Goal: Task Accomplishment & Management: Manage account settings

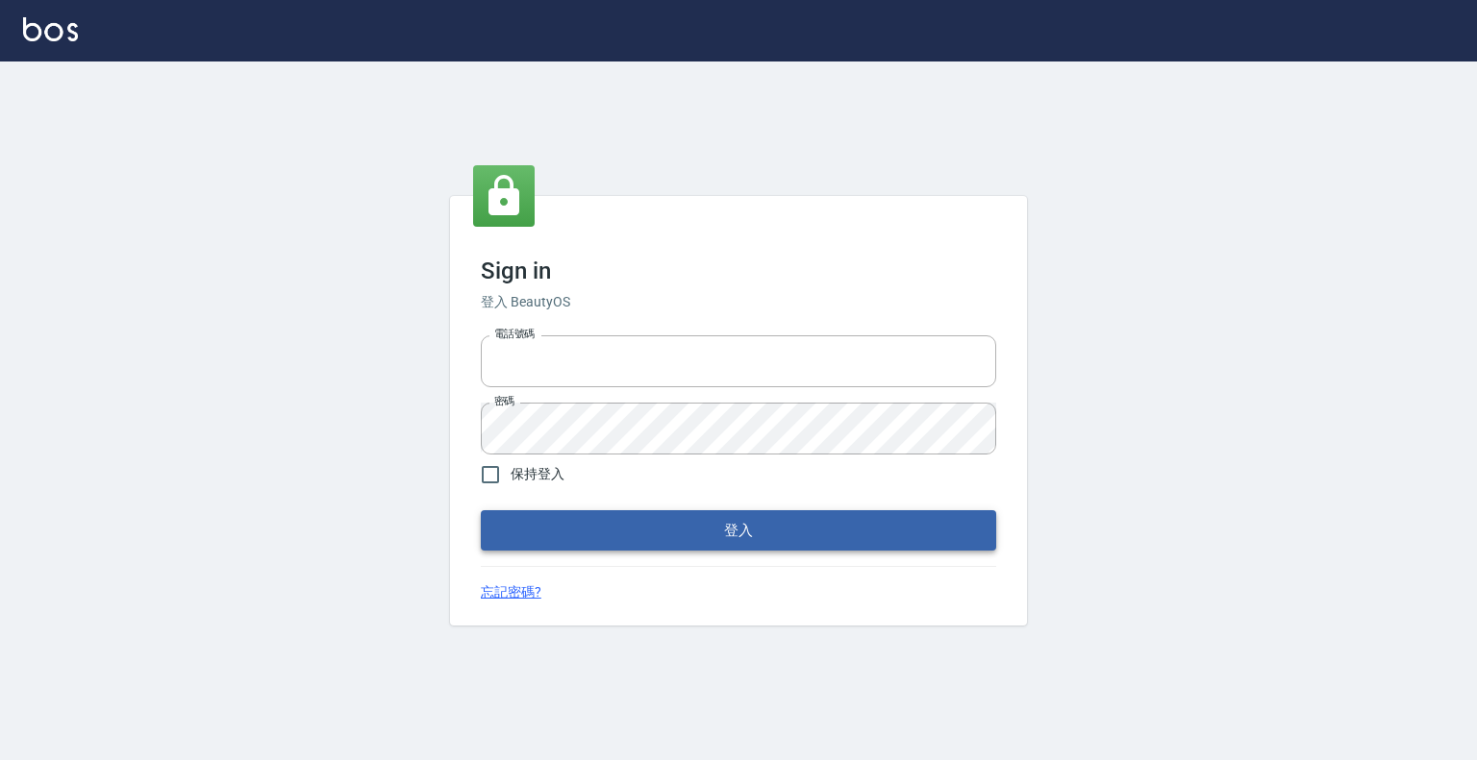
type input "0913439693"
click at [781, 550] on button "登入" at bounding box center [738, 531] width 515 height 40
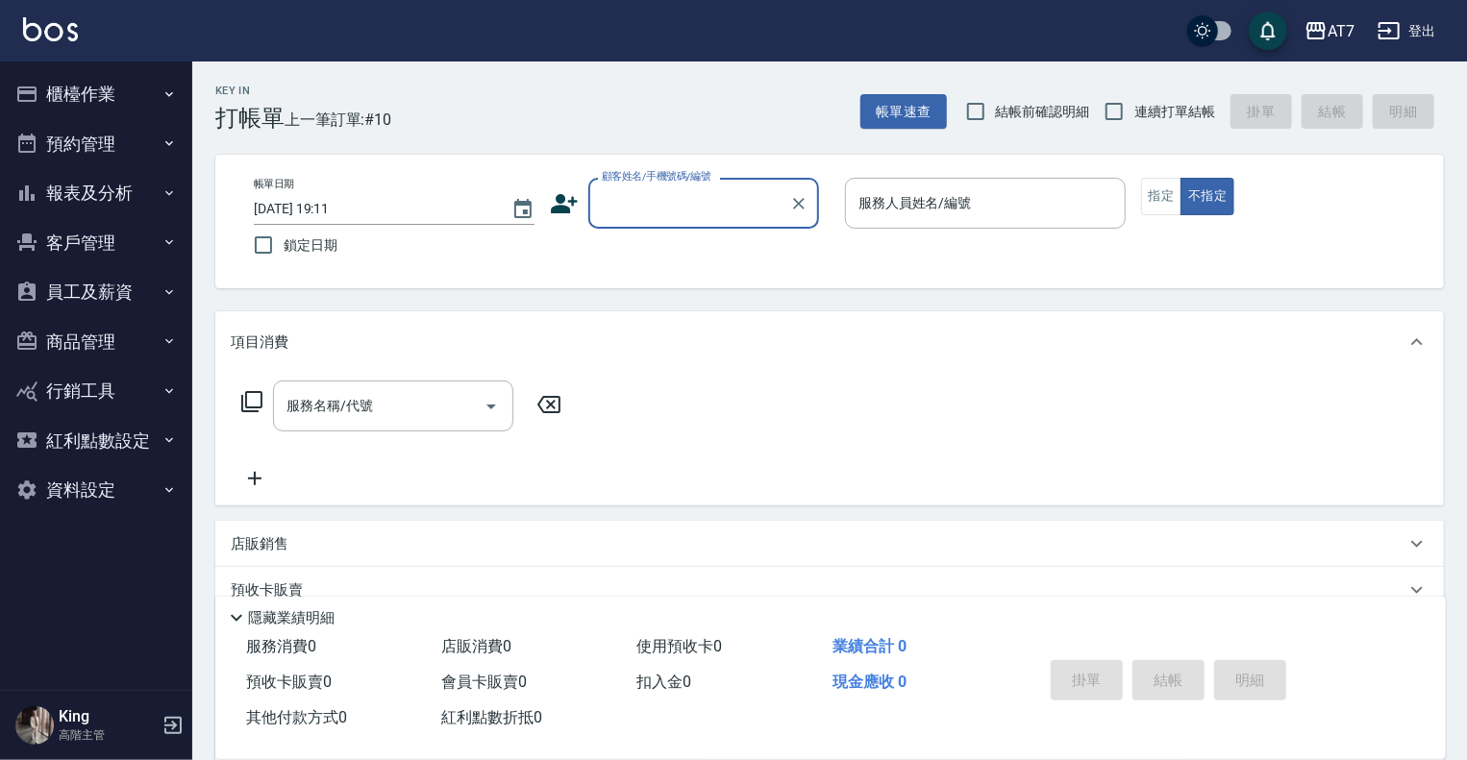
click at [133, 304] on button "員工及薪資" at bounding box center [96, 292] width 177 height 50
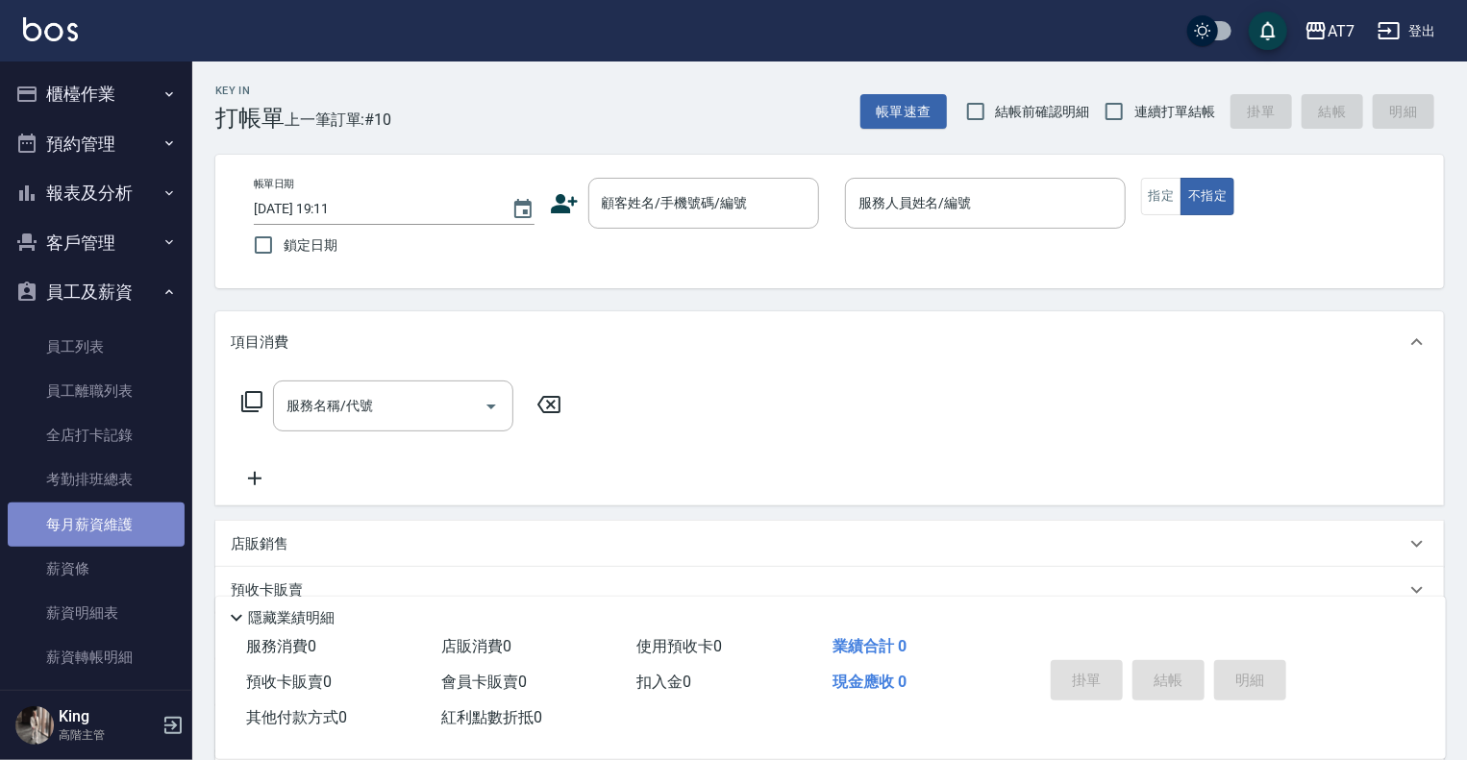
click at [96, 525] on link "每月薪資維護" at bounding box center [96, 525] width 177 height 44
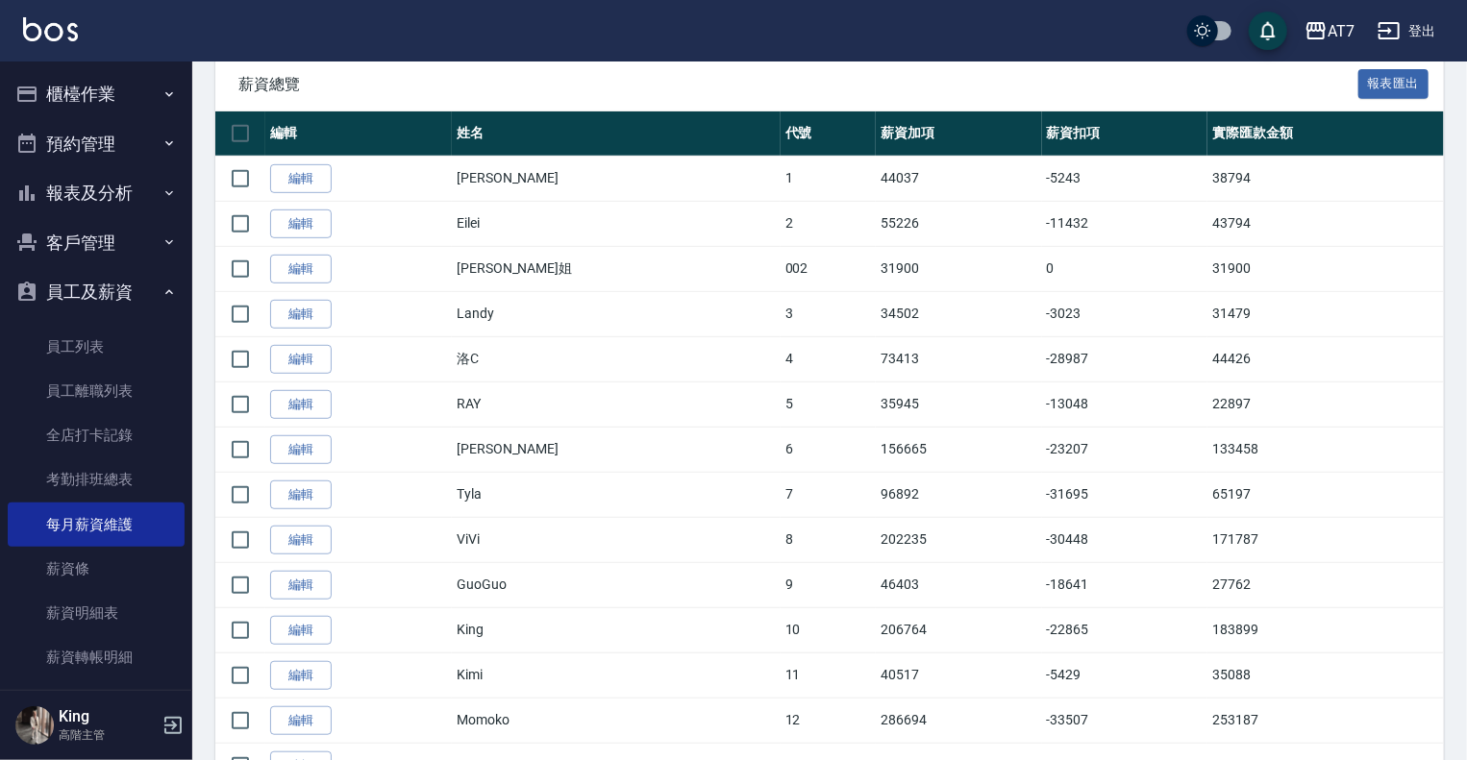
scroll to position [385, 0]
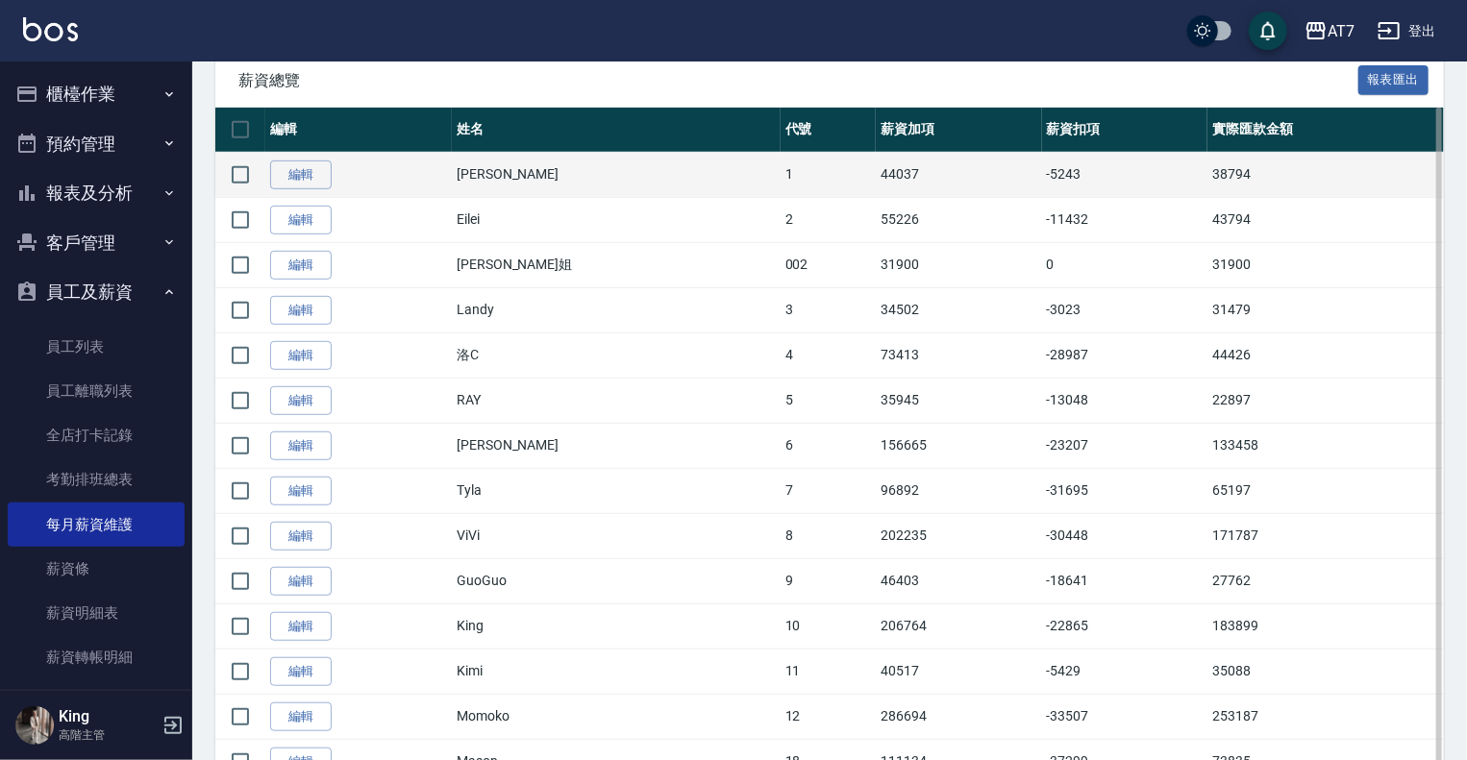
click at [1208, 176] on td "38794" at bounding box center [1326, 174] width 237 height 45
copy td "38794"
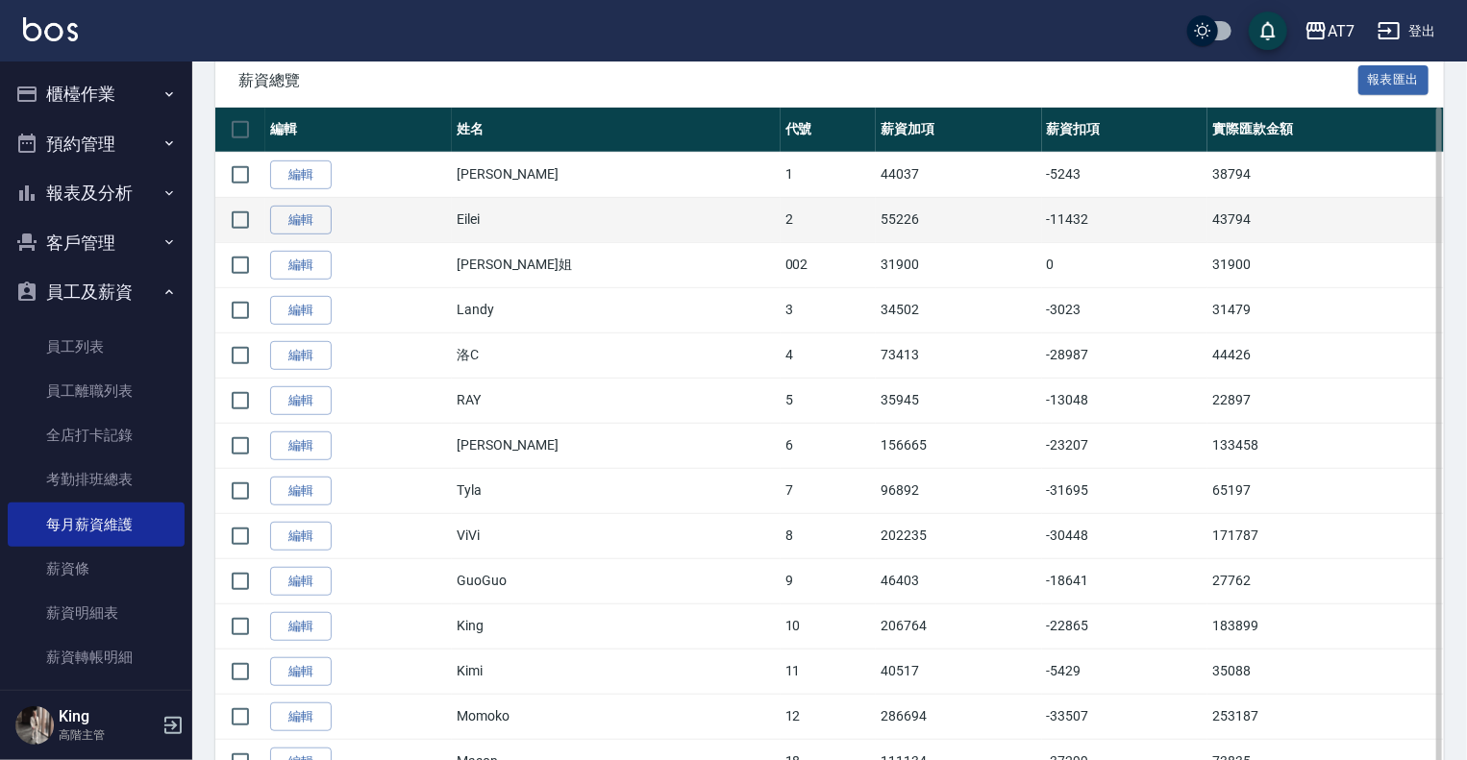
click at [1208, 214] on td "43794" at bounding box center [1326, 219] width 237 height 45
copy td "43794"
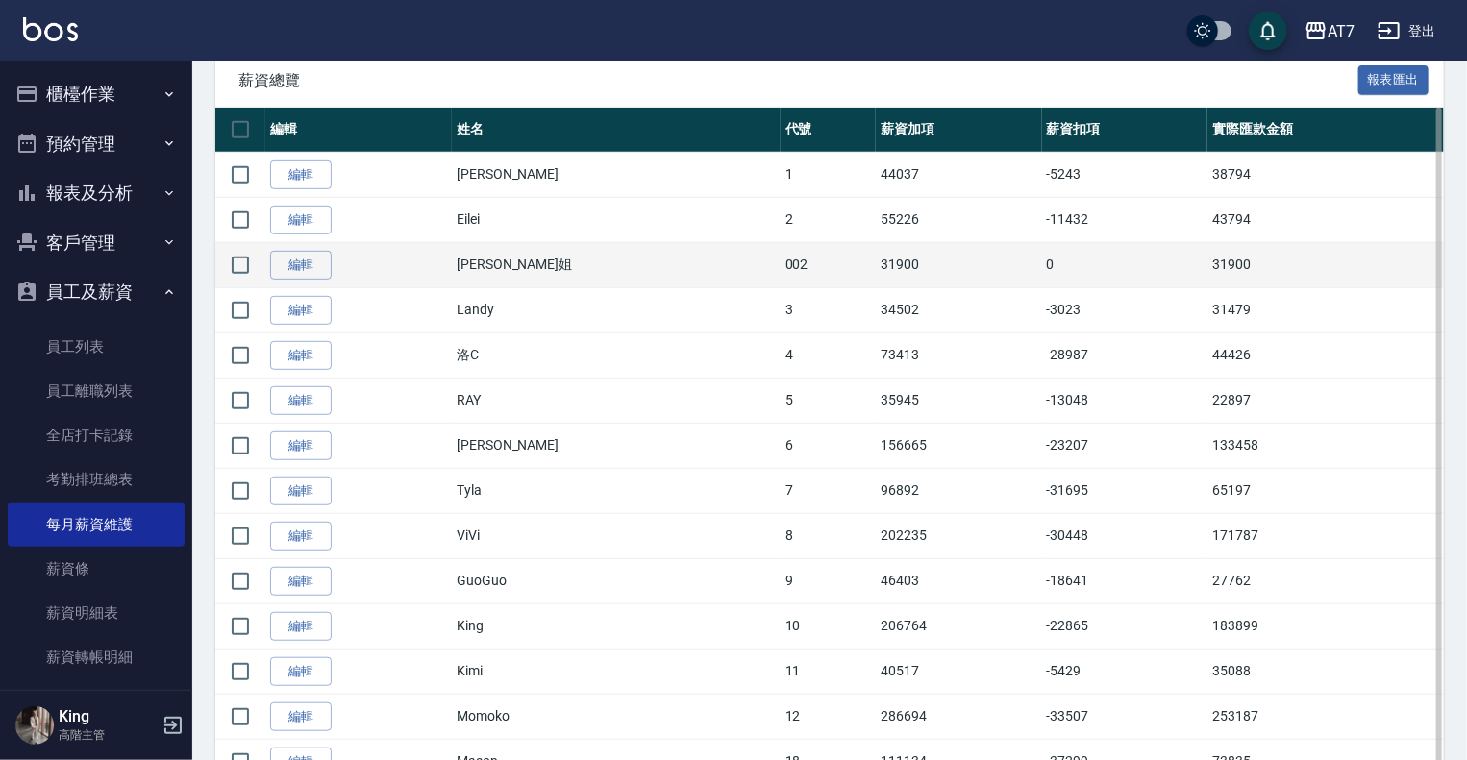
click at [1208, 268] on td "31900" at bounding box center [1326, 264] width 237 height 45
copy td "31900"
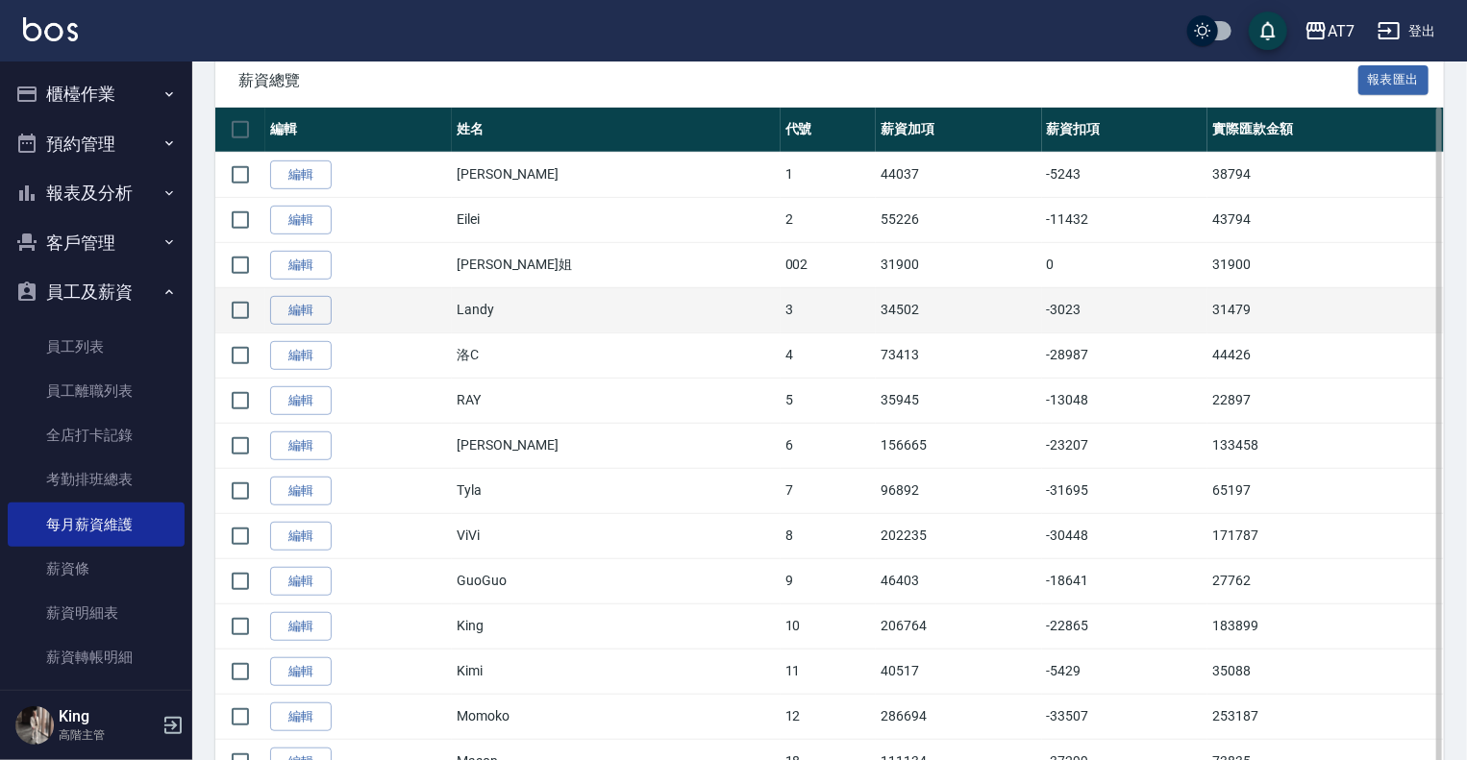
click at [1208, 311] on td "31479" at bounding box center [1326, 309] width 237 height 45
copy td "31479"
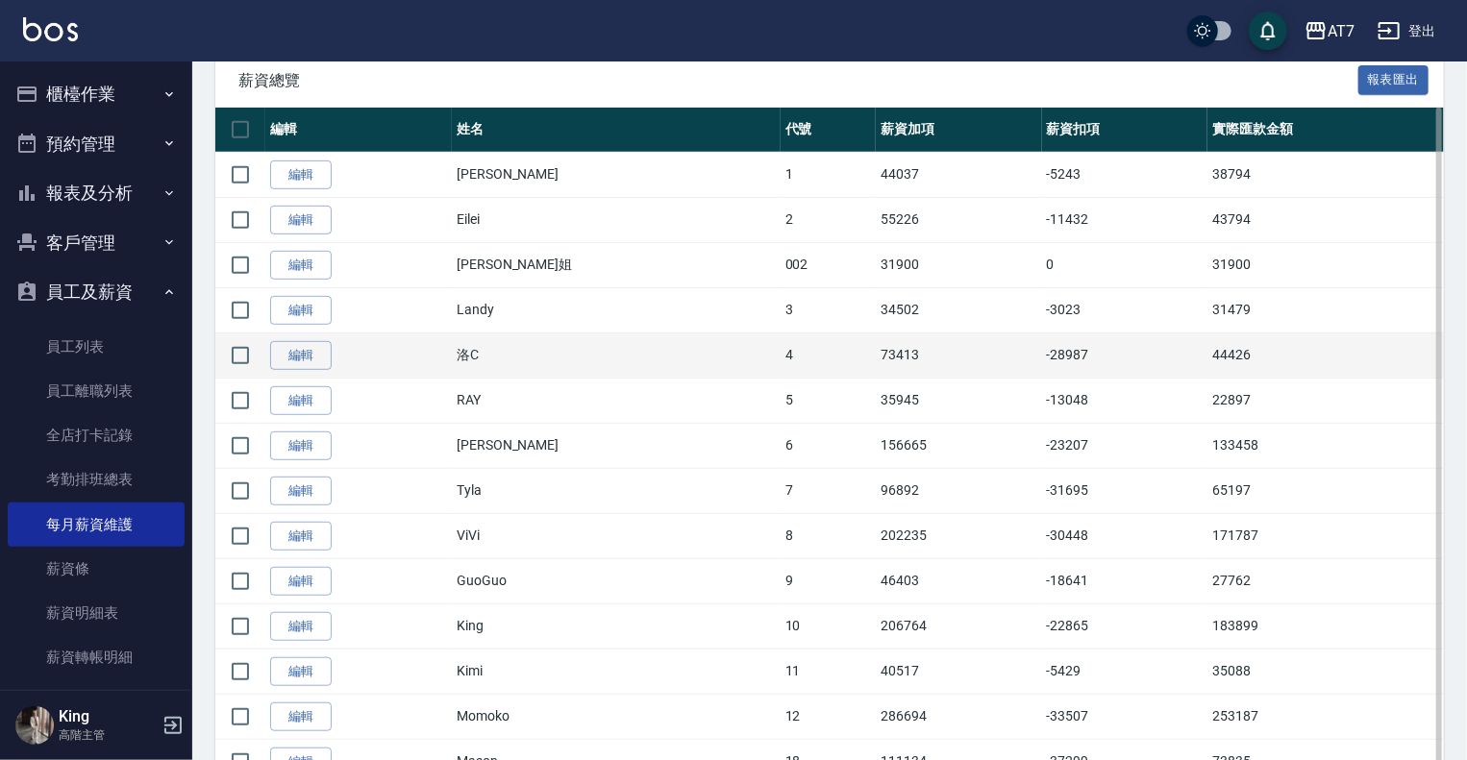
click at [1208, 355] on td "44426" at bounding box center [1326, 355] width 237 height 45
copy td "44426"
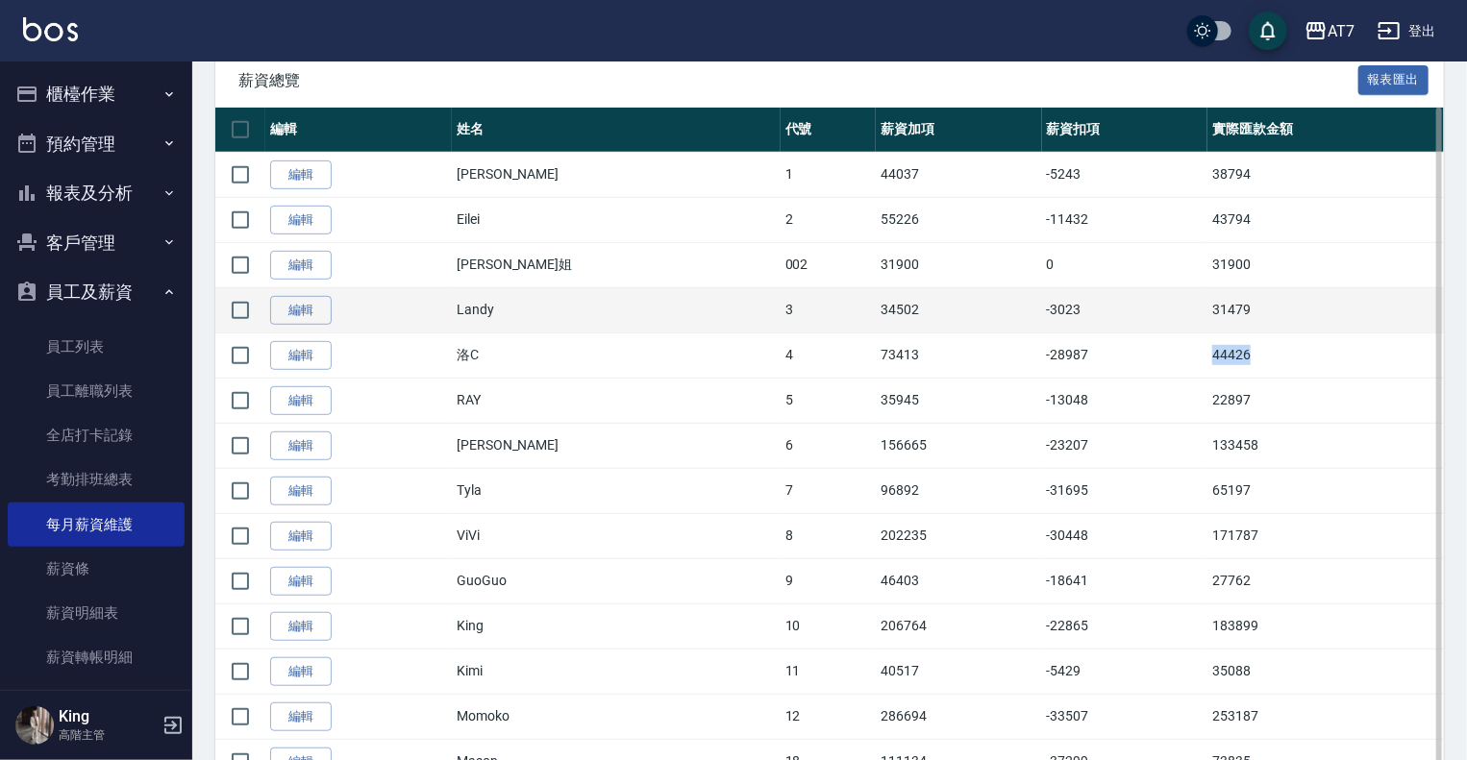
copy td "44426"
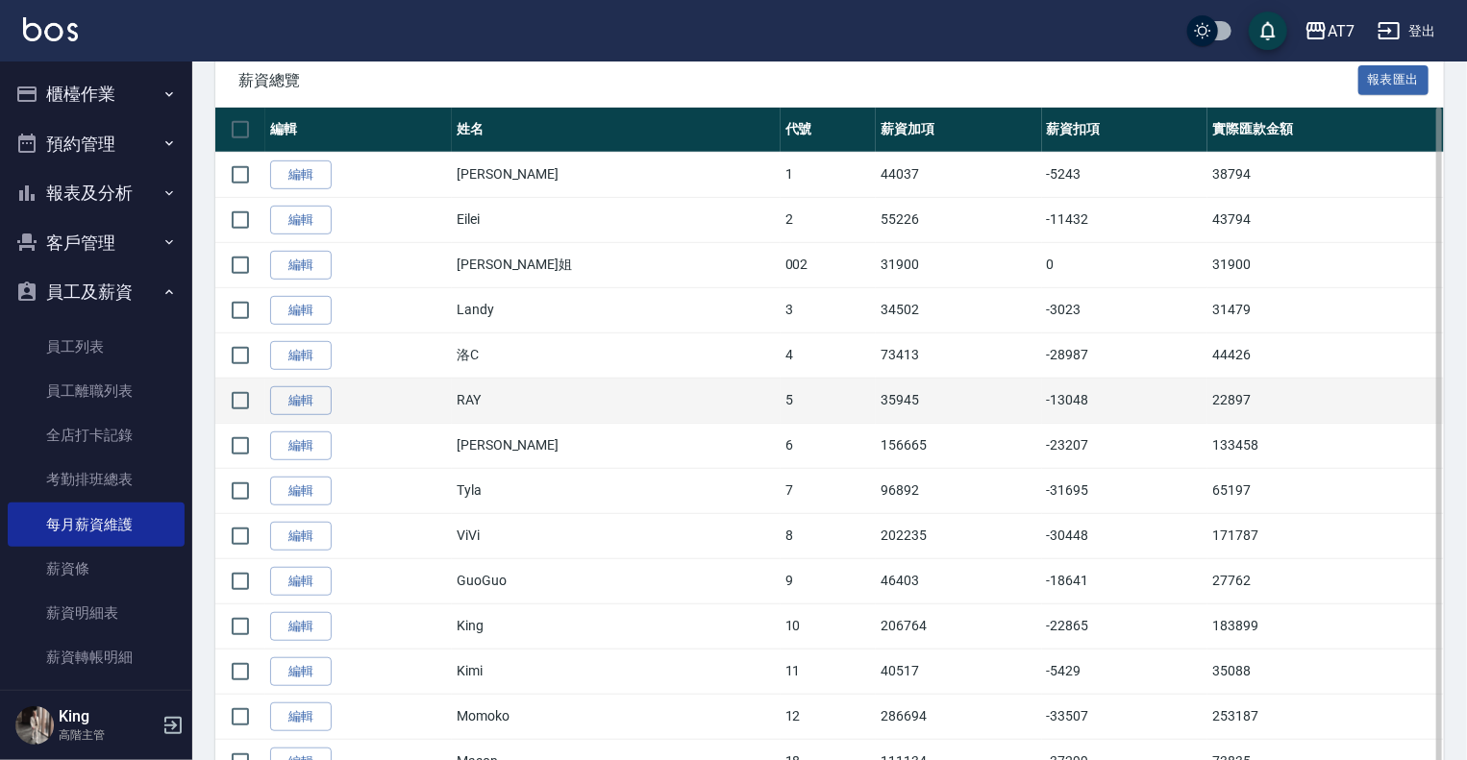
click at [1208, 402] on td "22897" at bounding box center [1326, 400] width 237 height 45
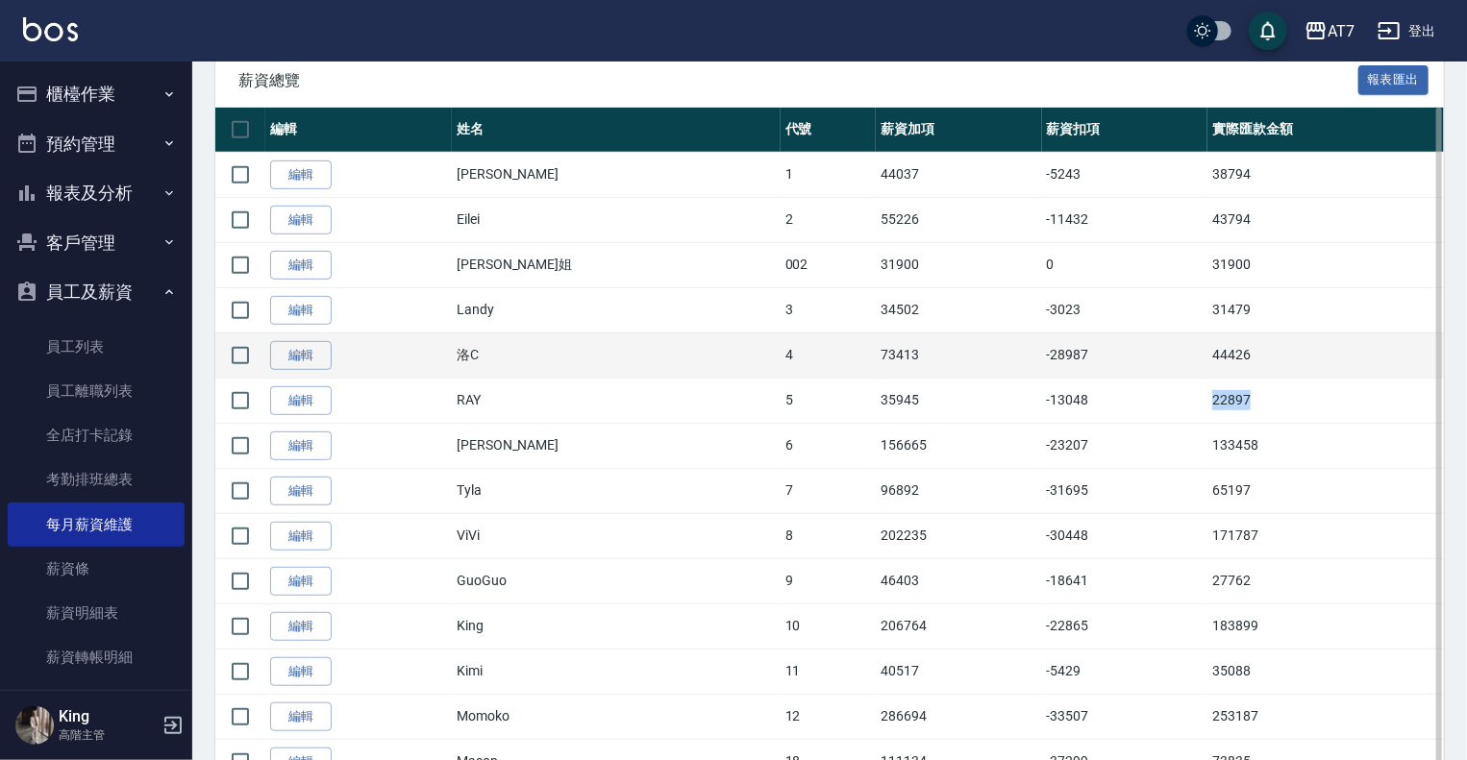
copy td "22897"
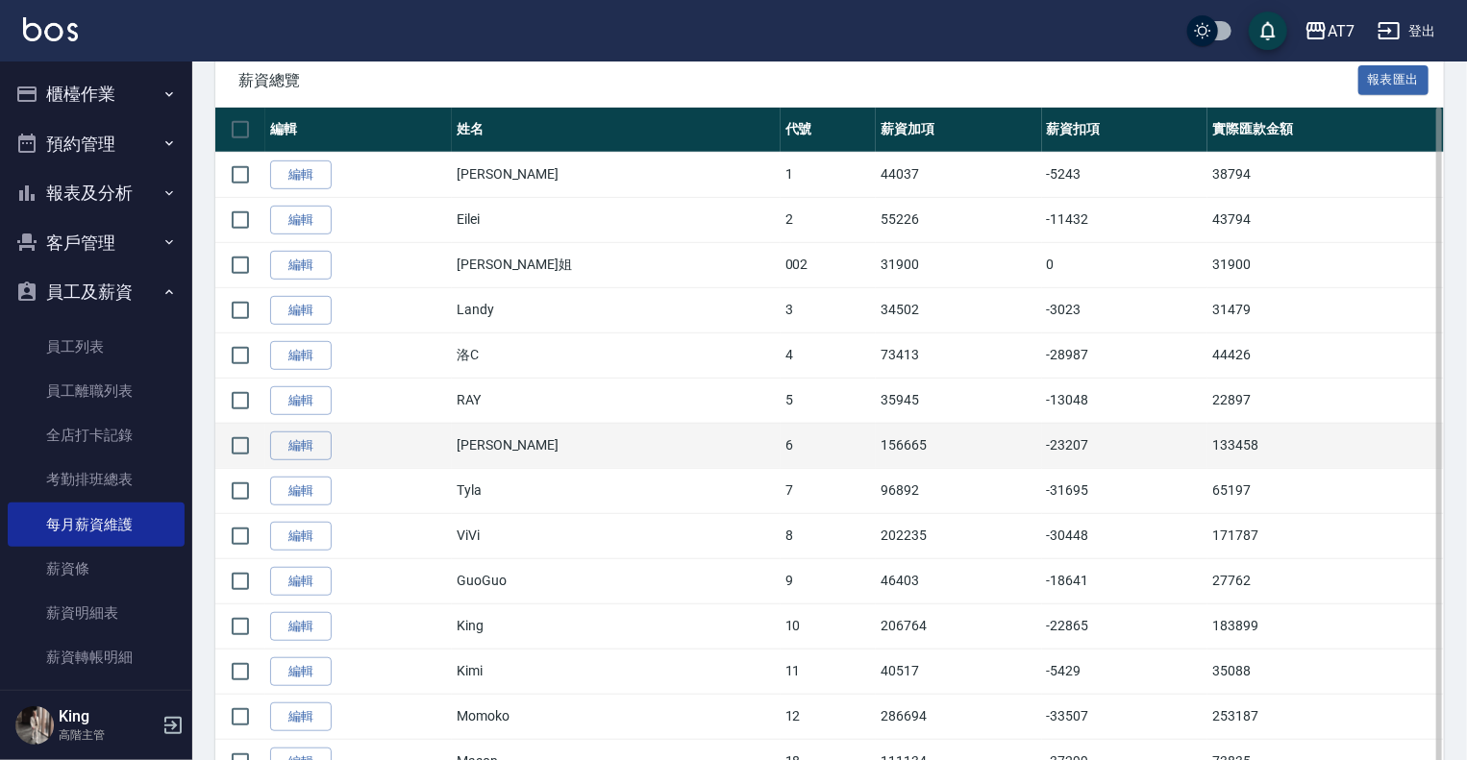
click at [1208, 437] on td "133458" at bounding box center [1326, 445] width 237 height 45
copy td "133458"
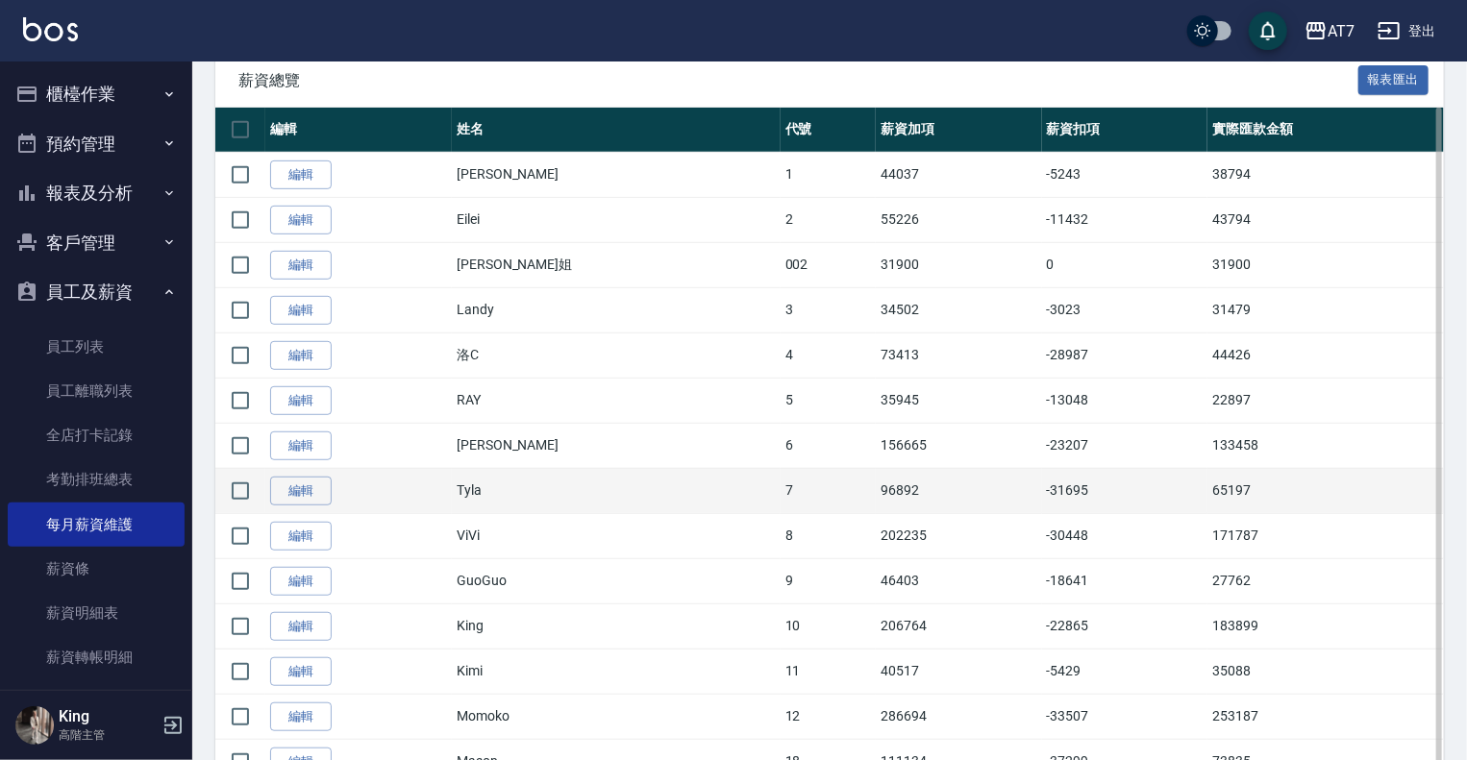
click at [1208, 493] on td "65197" at bounding box center [1326, 490] width 237 height 45
copy td "65197"
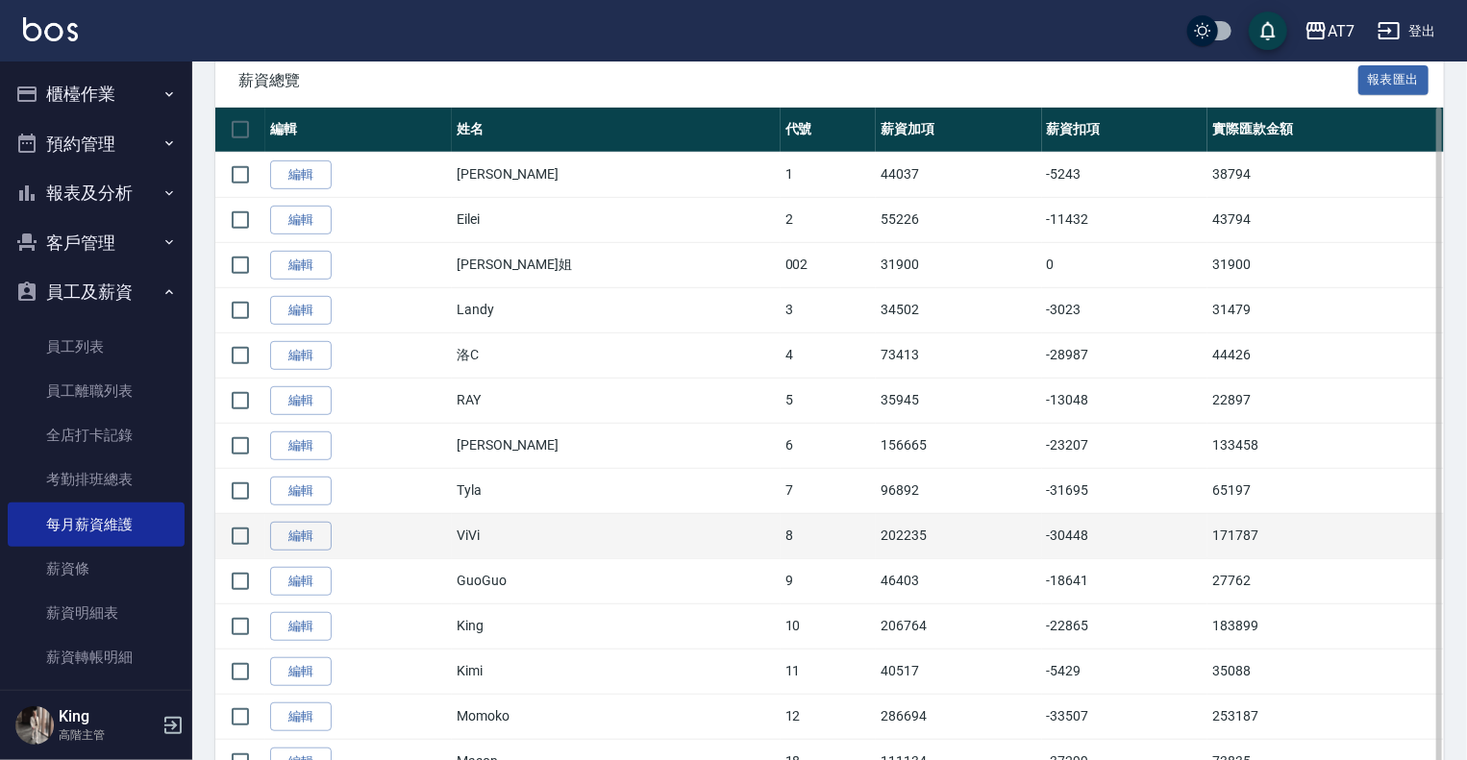
click at [1208, 537] on td "171787" at bounding box center [1326, 535] width 237 height 45
copy td "171787"
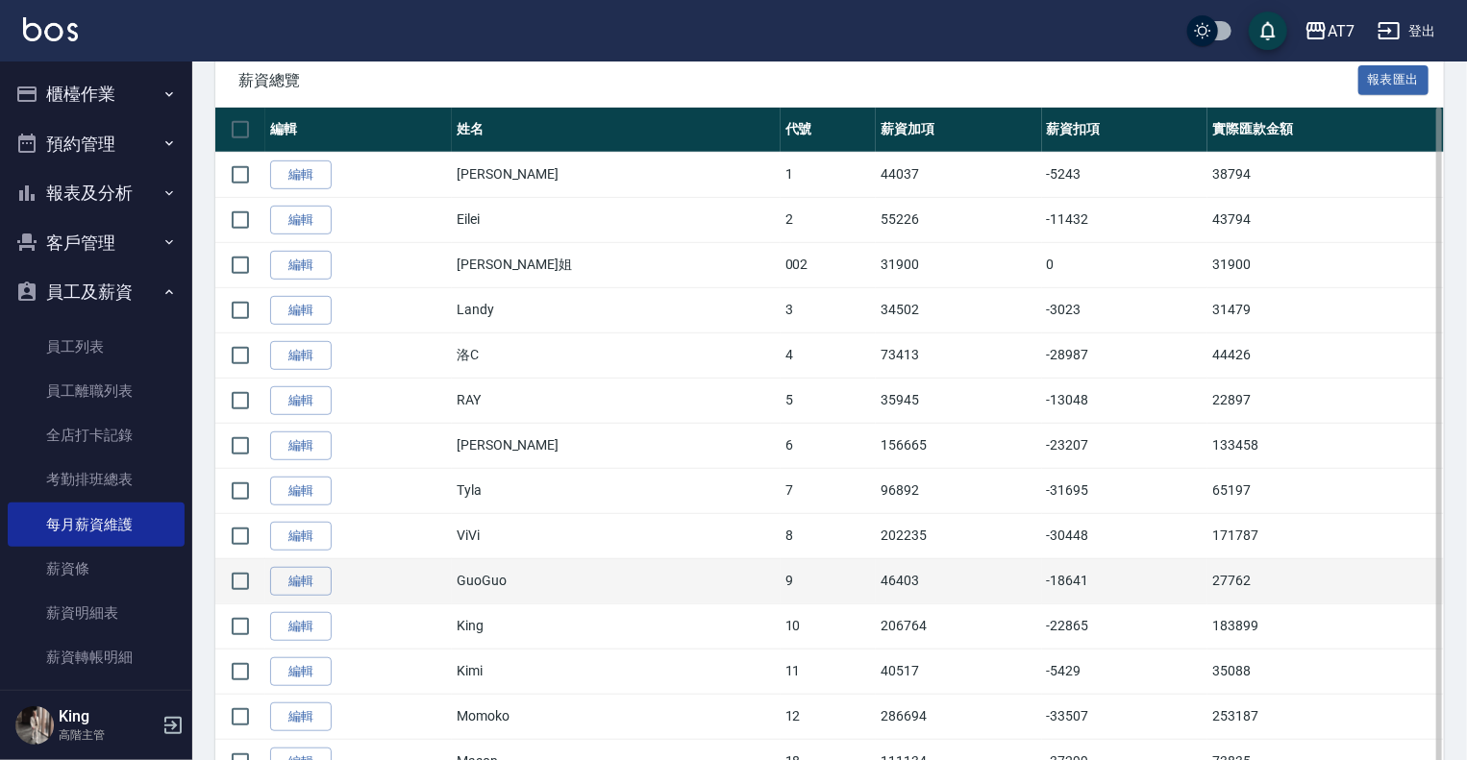
click at [1208, 584] on td "27762" at bounding box center [1326, 581] width 237 height 45
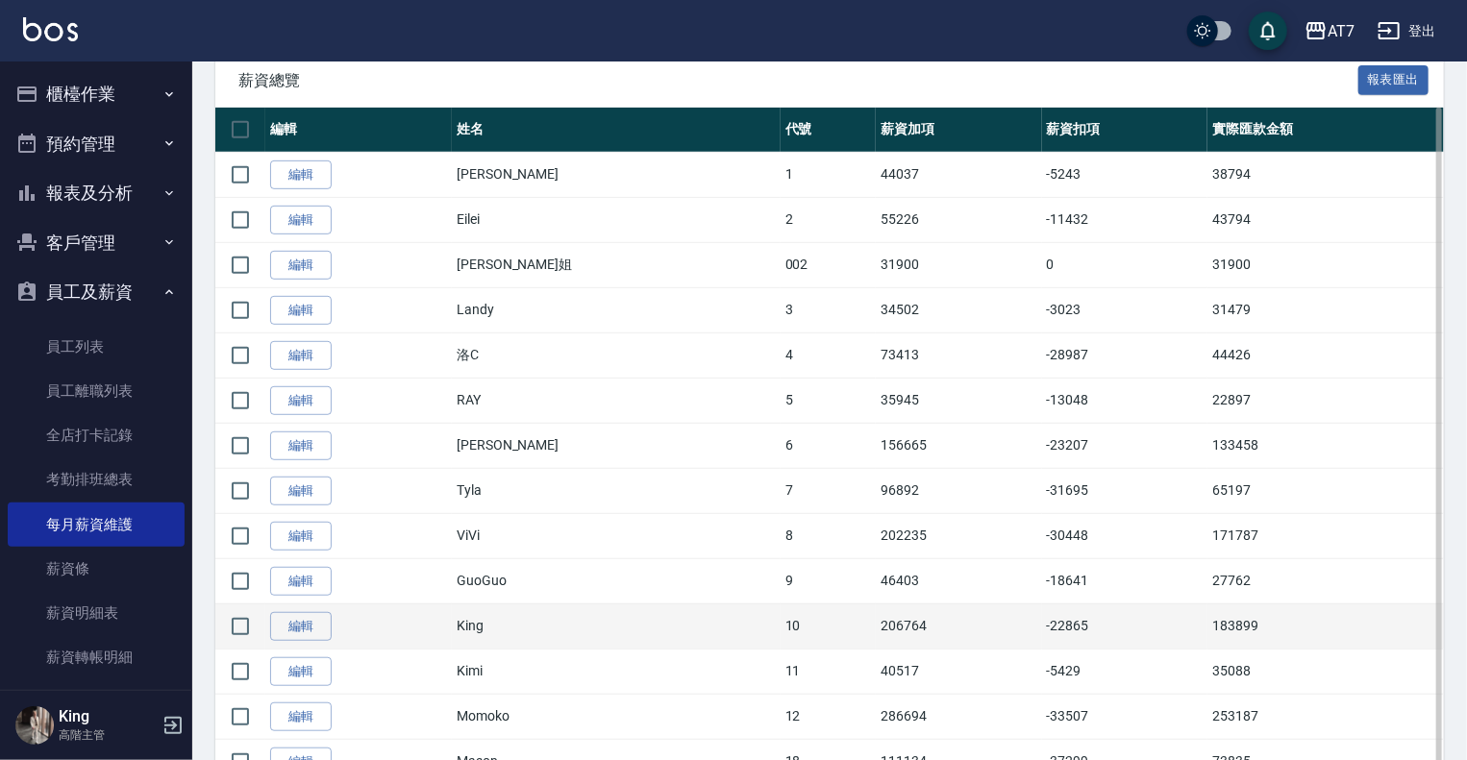
click at [1208, 629] on td "183899" at bounding box center [1326, 626] width 237 height 45
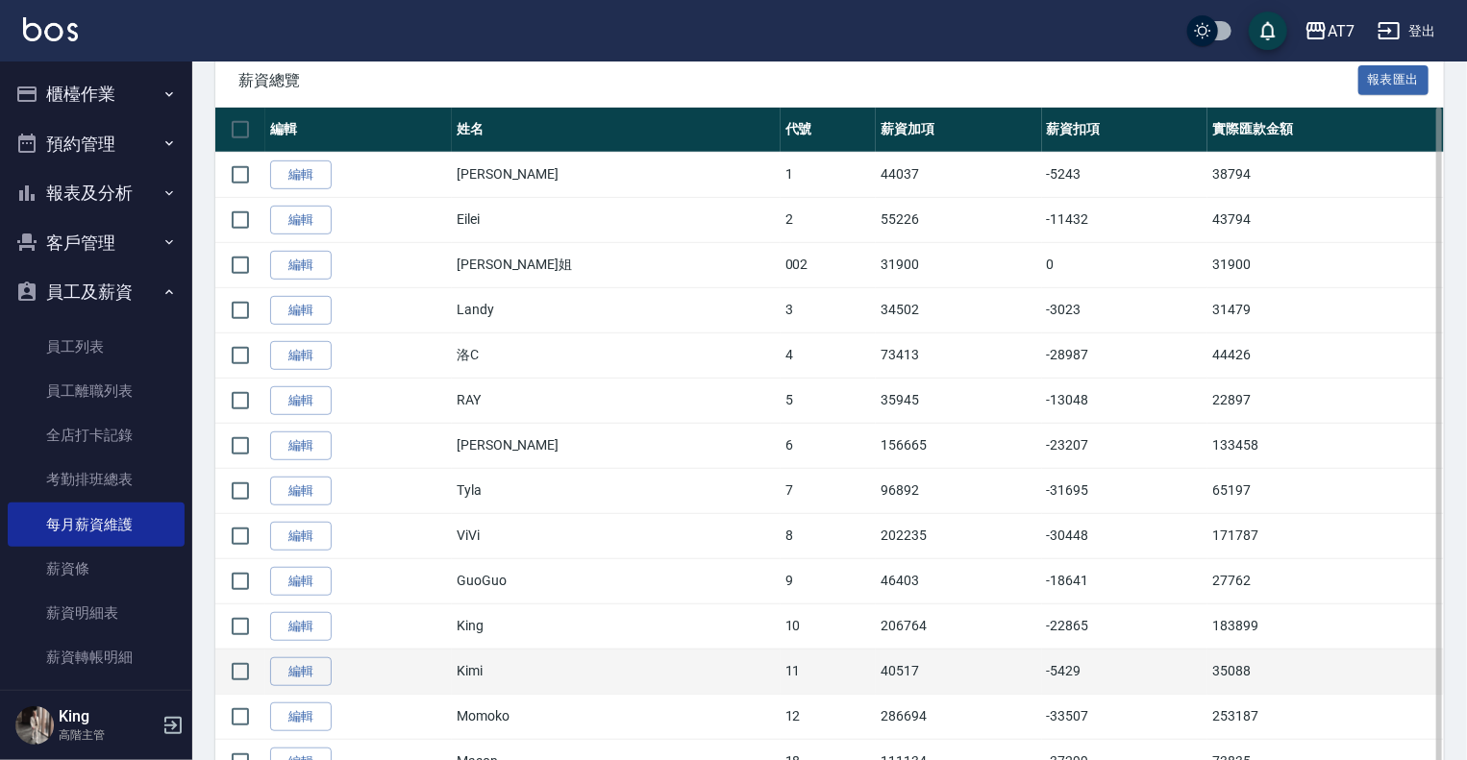
click at [1208, 672] on td "35088" at bounding box center [1326, 671] width 237 height 45
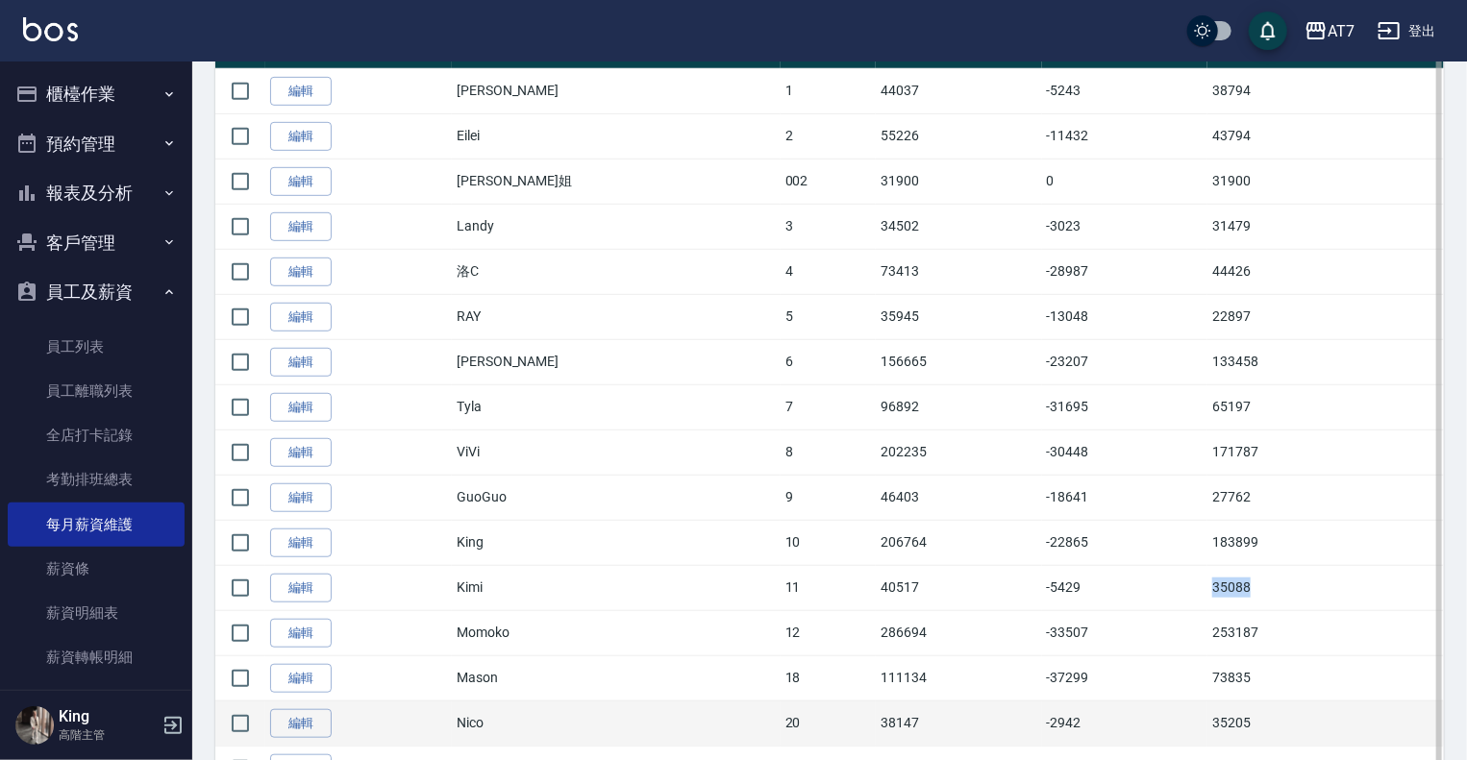
scroll to position [673, 0]
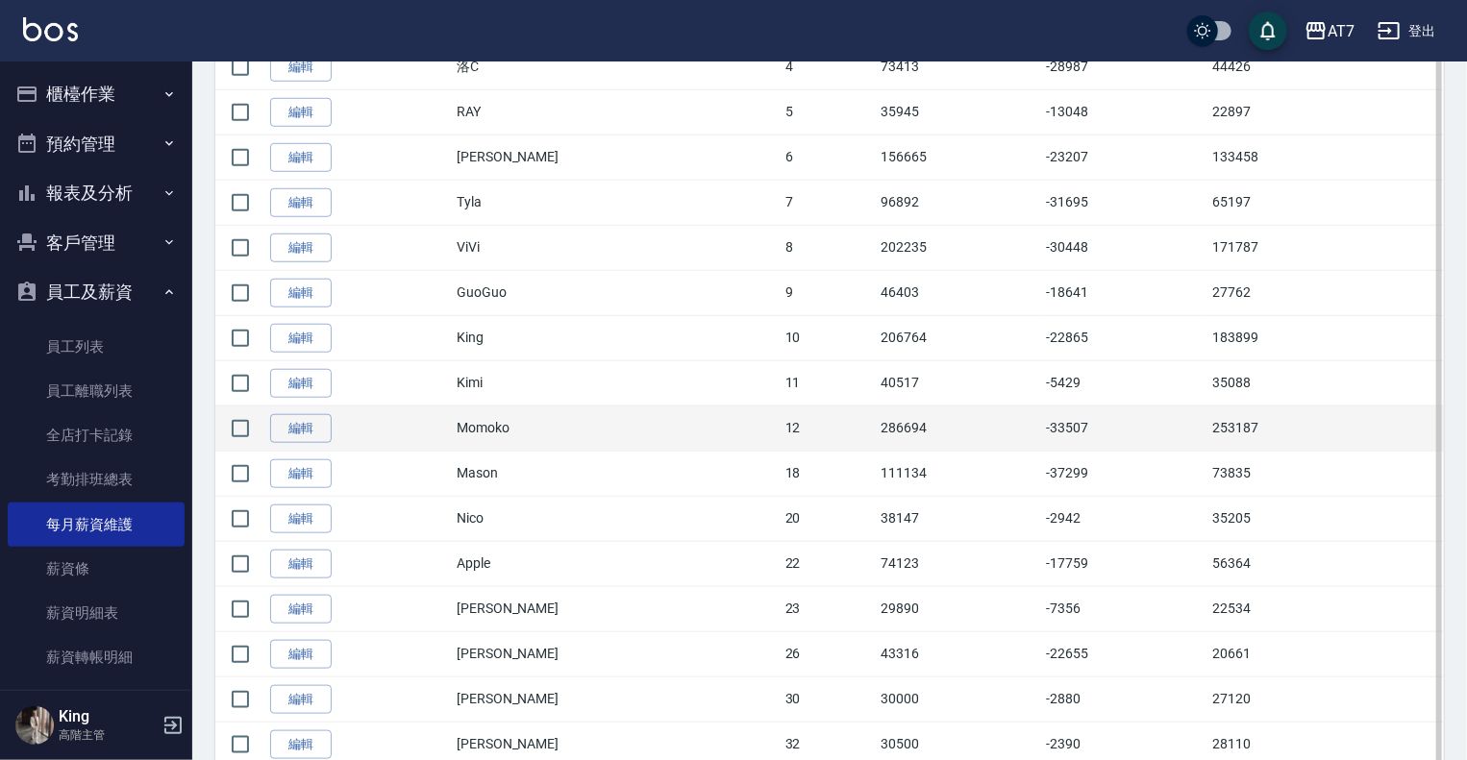
click at [1208, 428] on td "253187" at bounding box center [1326, 428] width 237 height 45
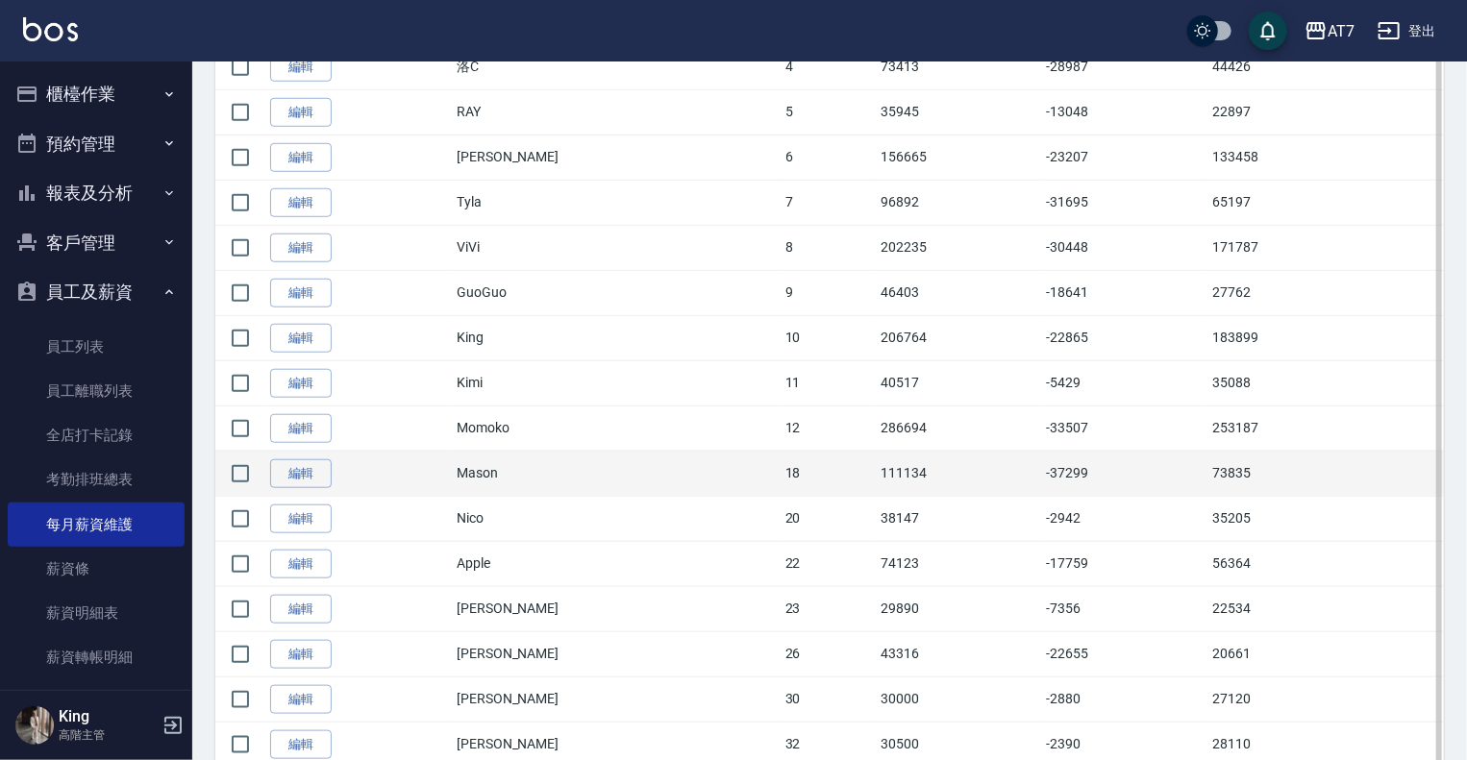
click at [1208, 471] on td "73835" at bounding box center [1326, 473] width 237 height 45
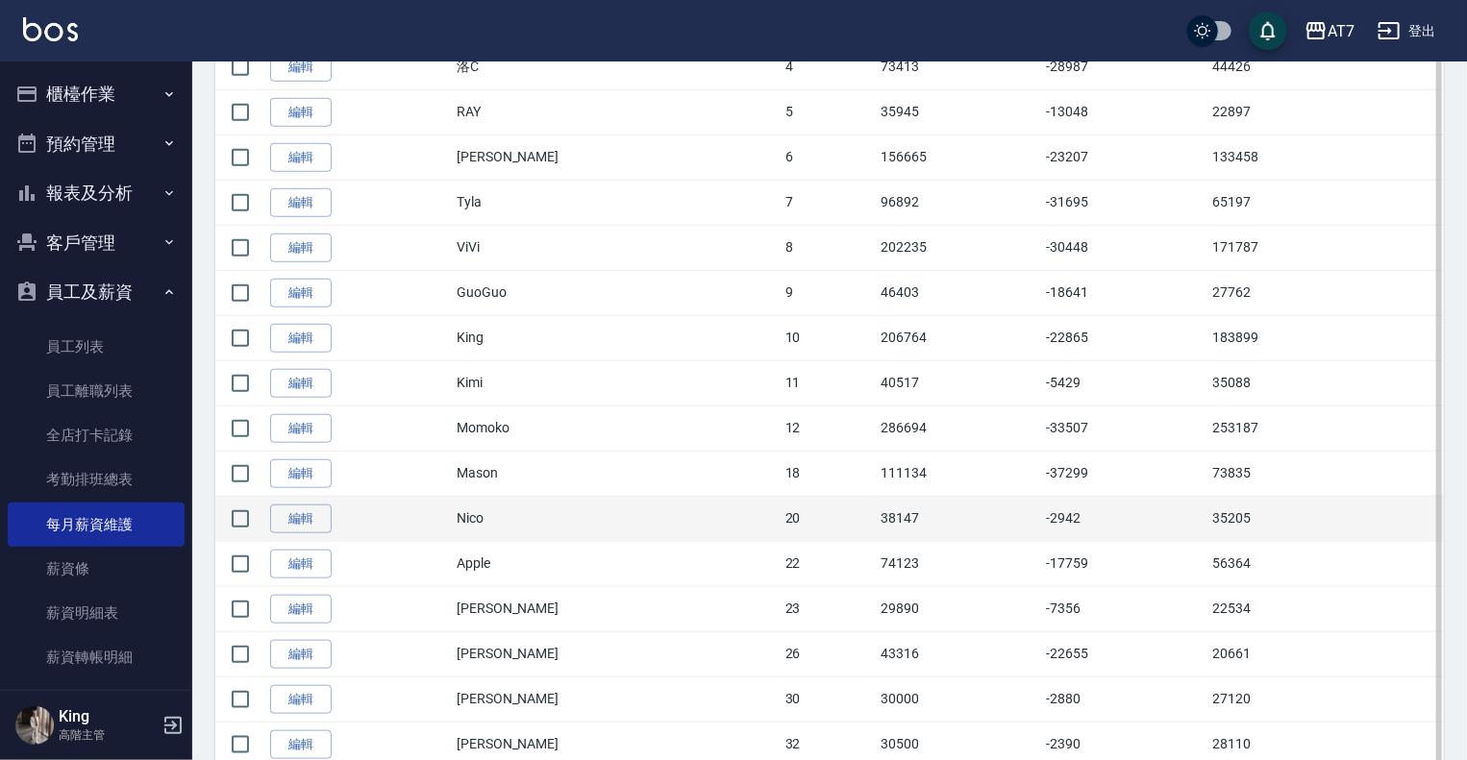
click at [1208, 522] on td "35205" at bounding box center [1326, 518] width 237 height 45
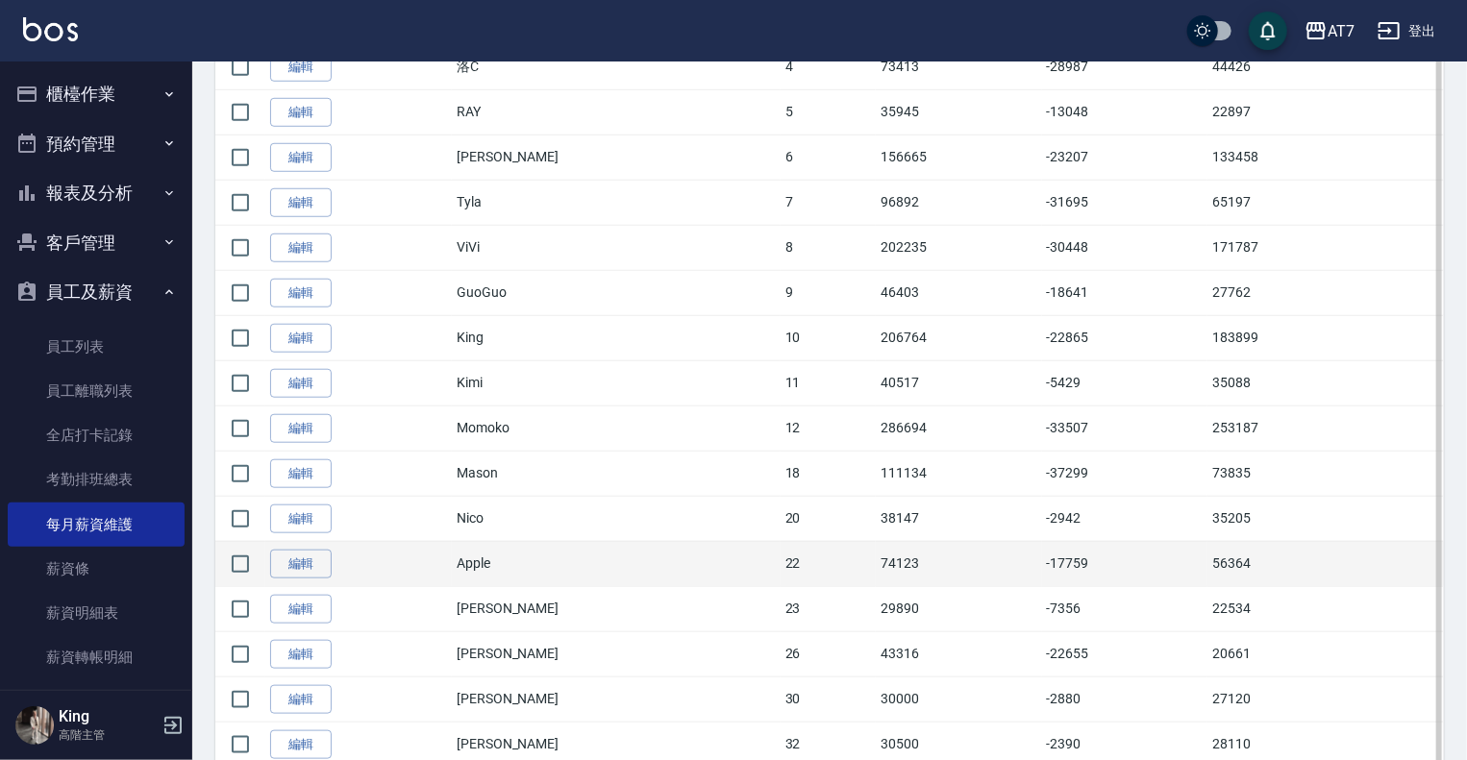
click at [1208, 564] on td "56364" at bounding box center [1326, 563] width 237 height 45
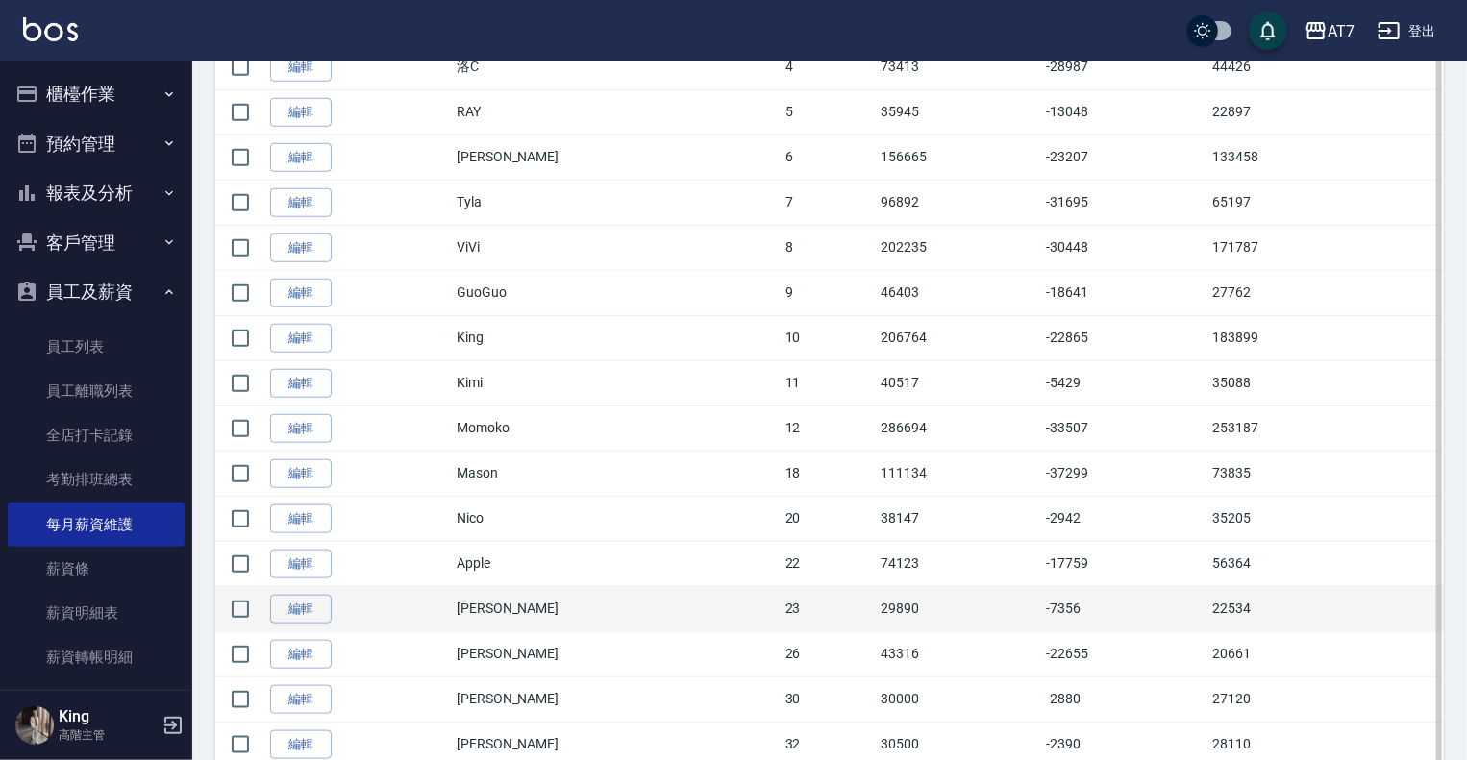
click at [1208, 607] on td "22534" at bounding box center [1326, 608] width 237 height 45
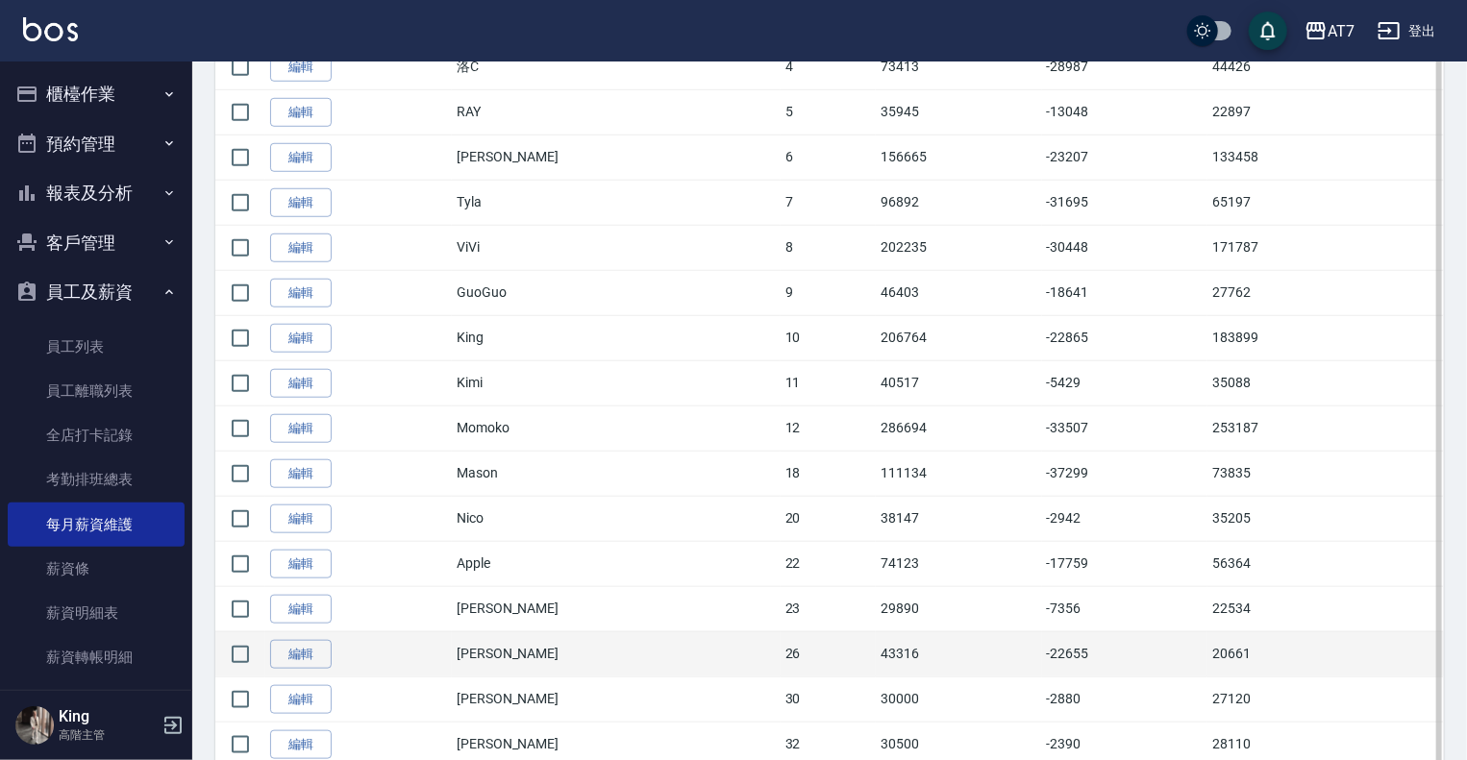
click at [1208, 653] on td "20661" at bounding box center [1326, 654] width 237 height 45
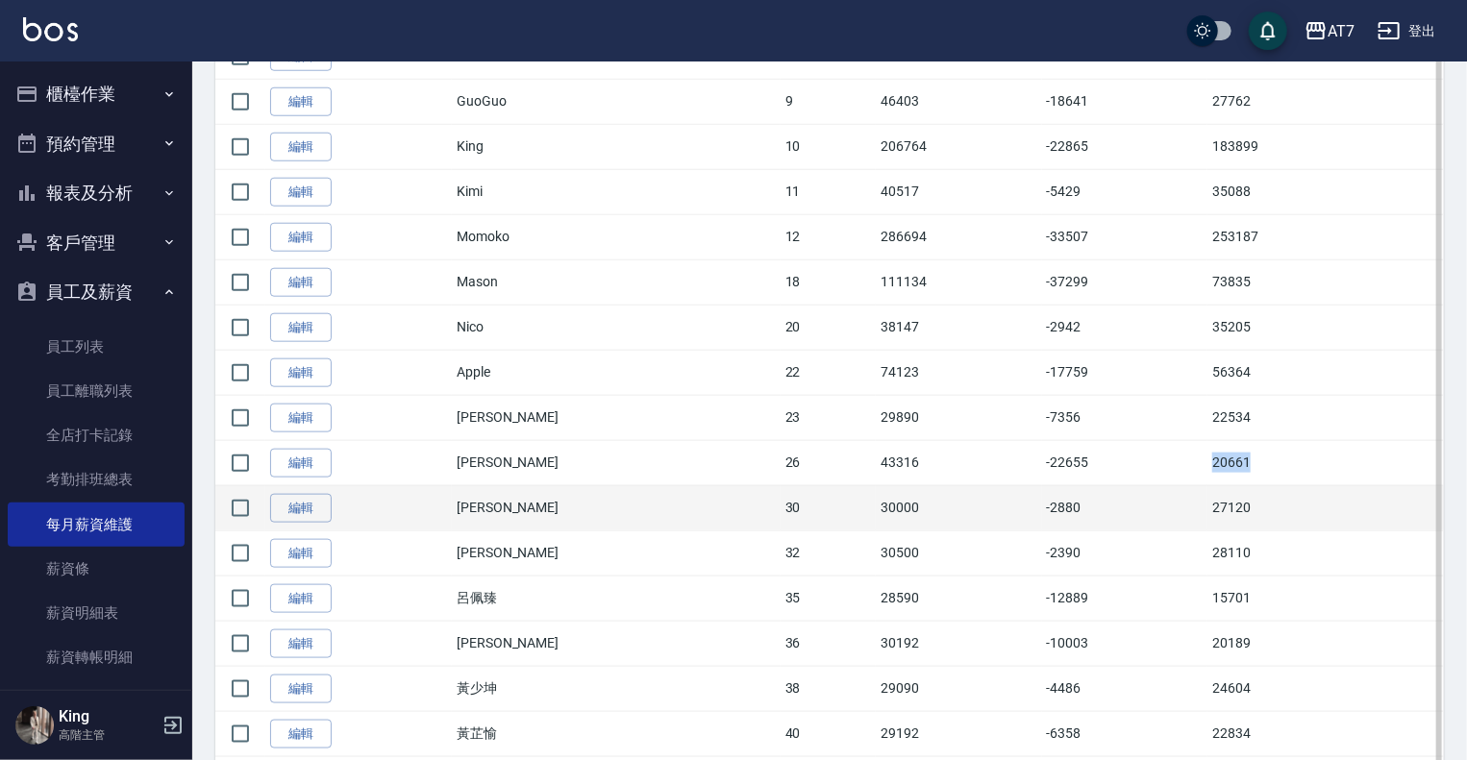
scroll to position [865, 0]
click at [1208, 506] on td "27120" at bounding box center [1326, 507] width 237 height 45
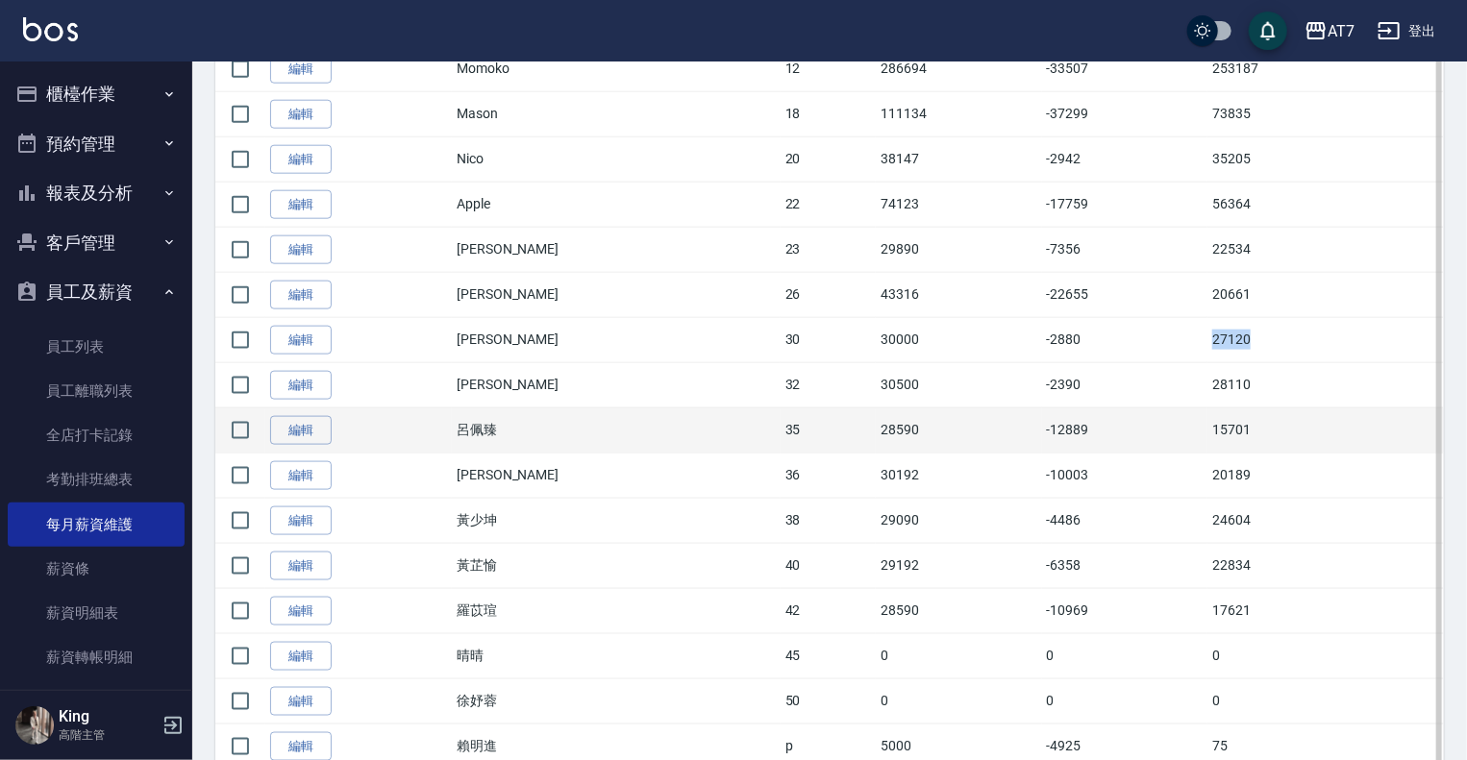
scroll to position [1058, 0]
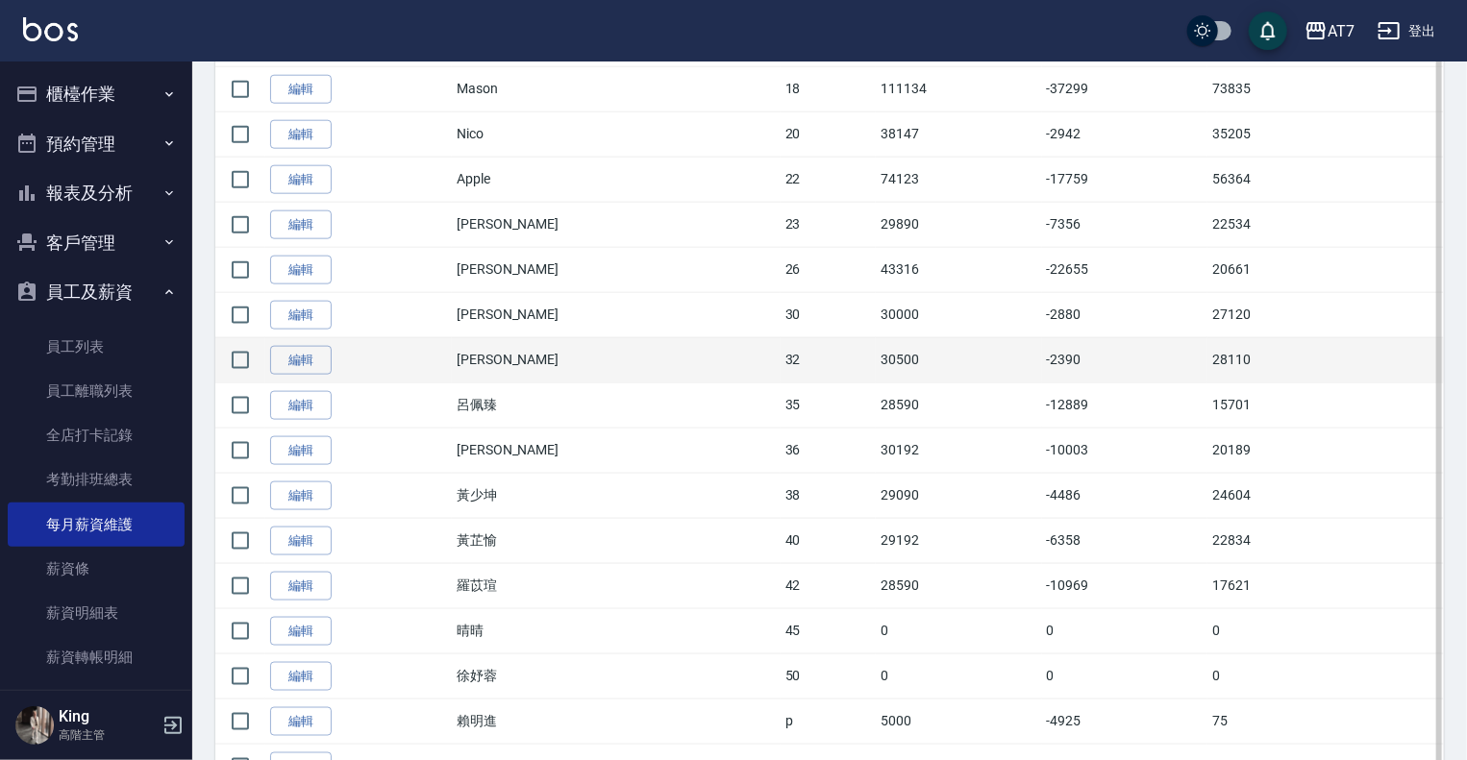
click at [1208, 354] on td "28110" at bounding box center [1326, 359] width 237 height 45
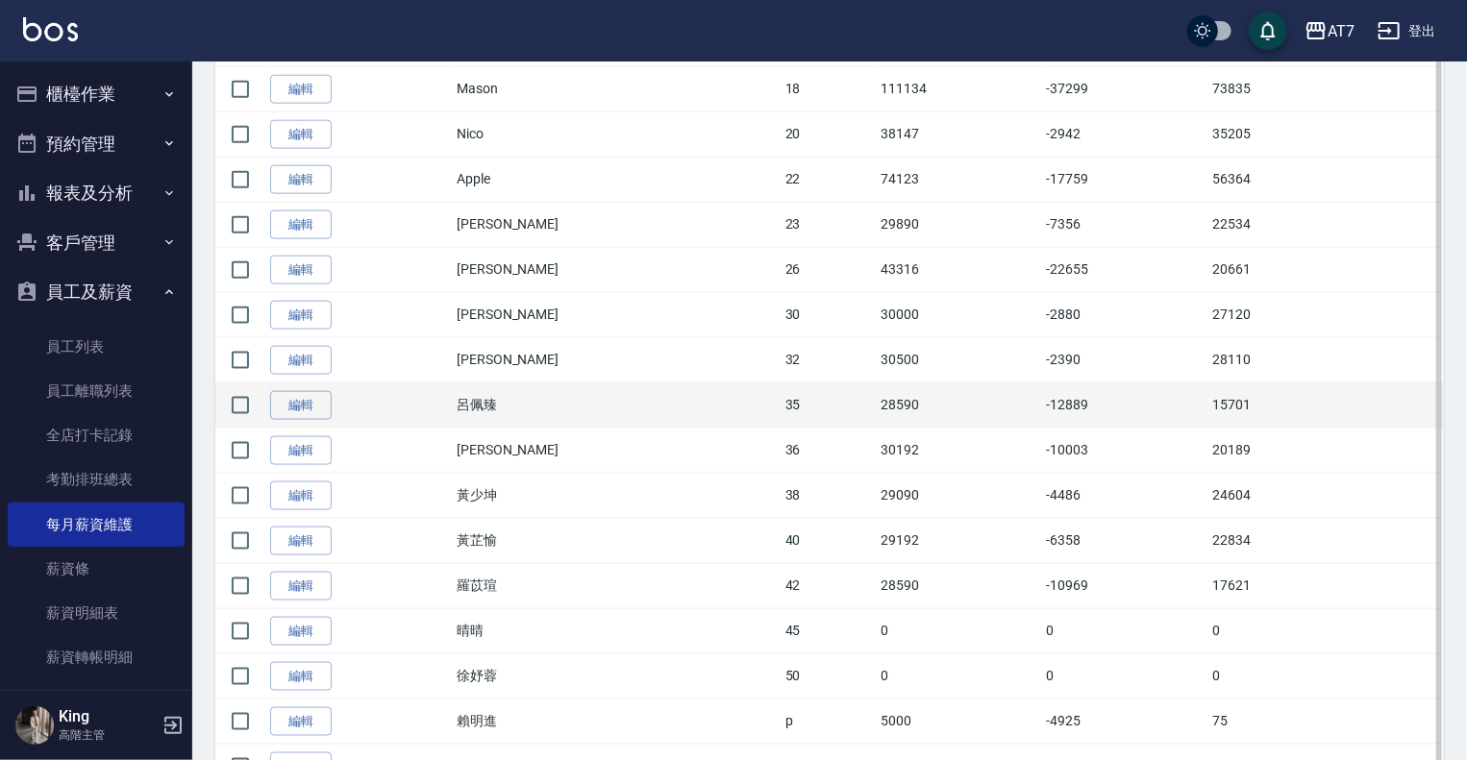
click at [1208, 400] on td "15701" at bounding box center [1326, 405] width 237 height 45
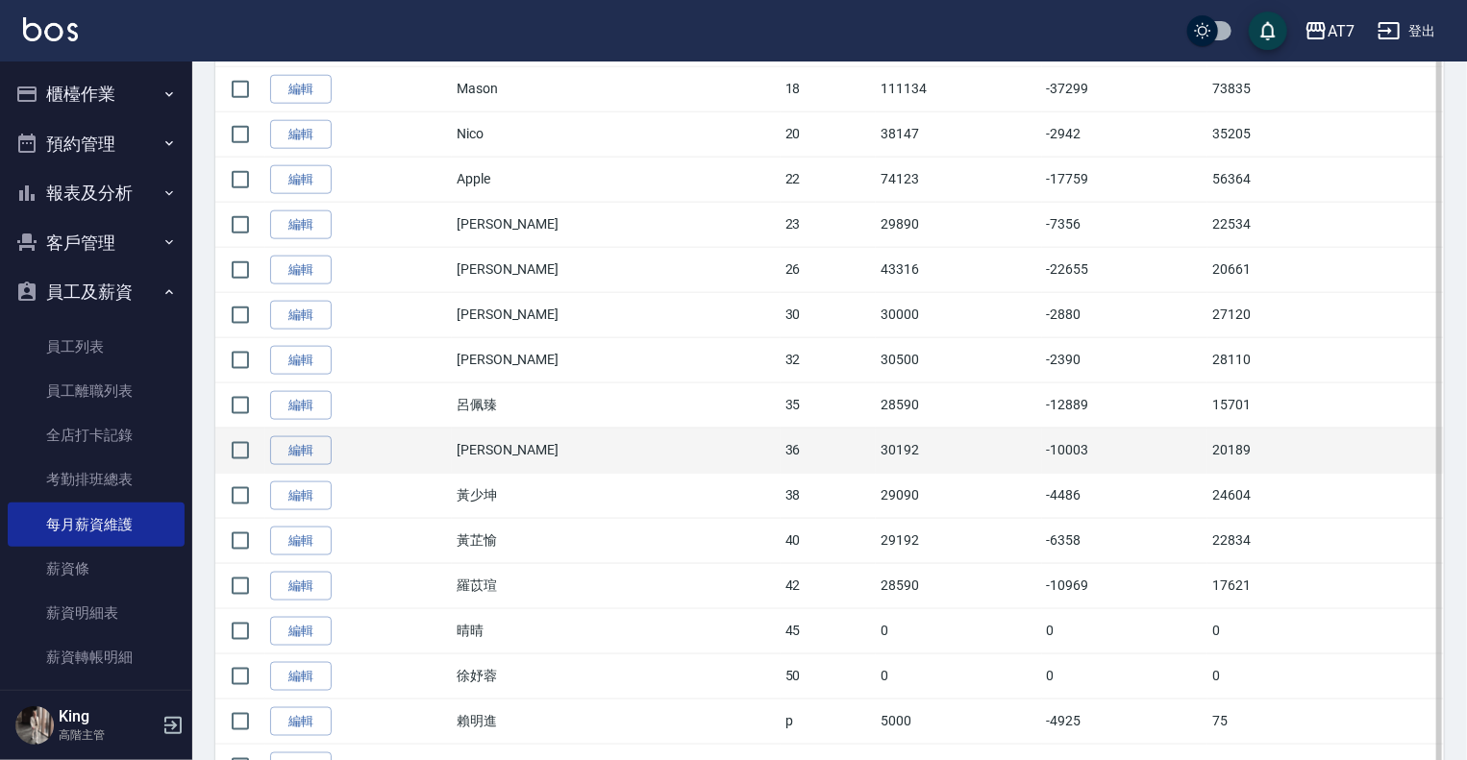
click at [1208, 446] on td "20189" at bounding box center [1326, 450] width 237 height 45
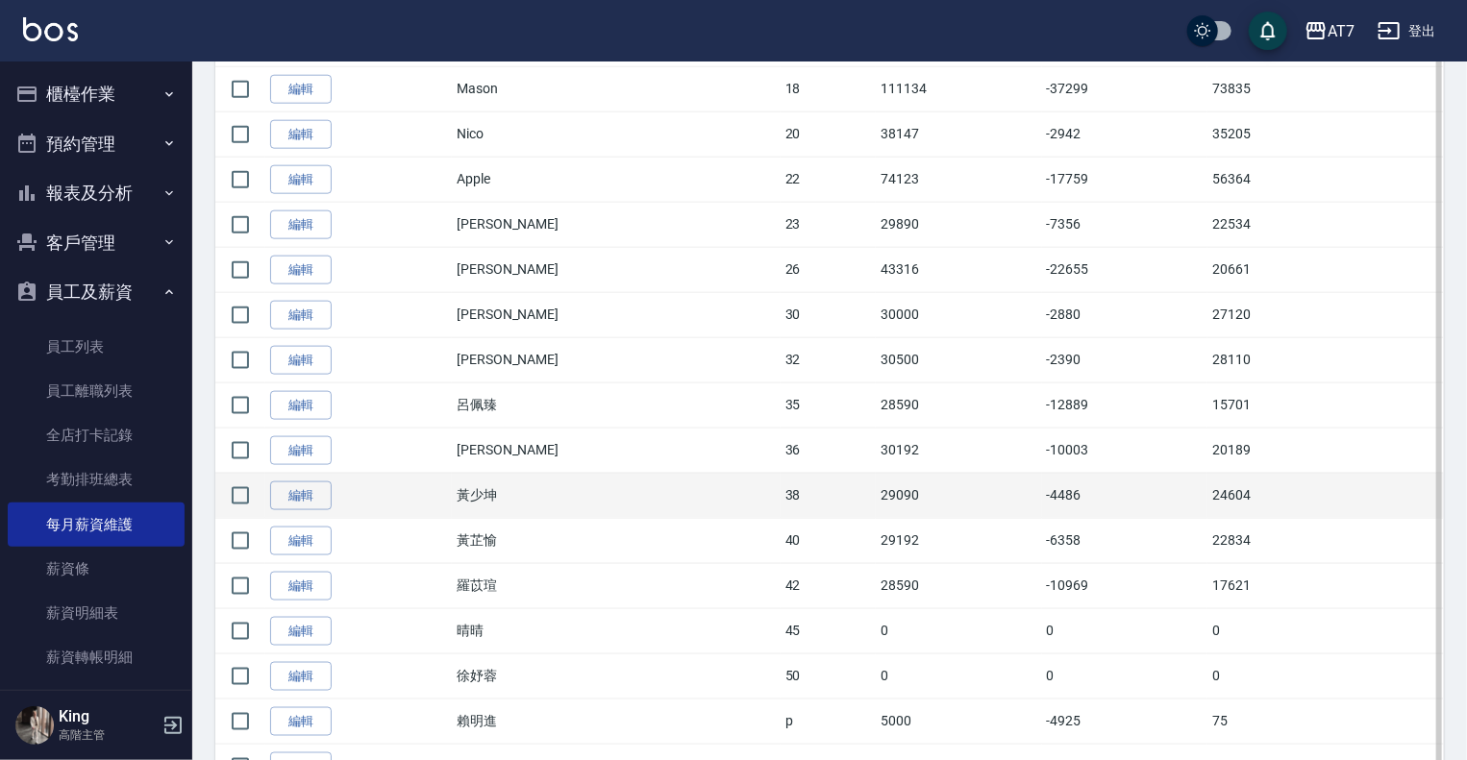
click at [1208, 497] on td "24604" at bounding box center [1326, 495] width 237 height 45
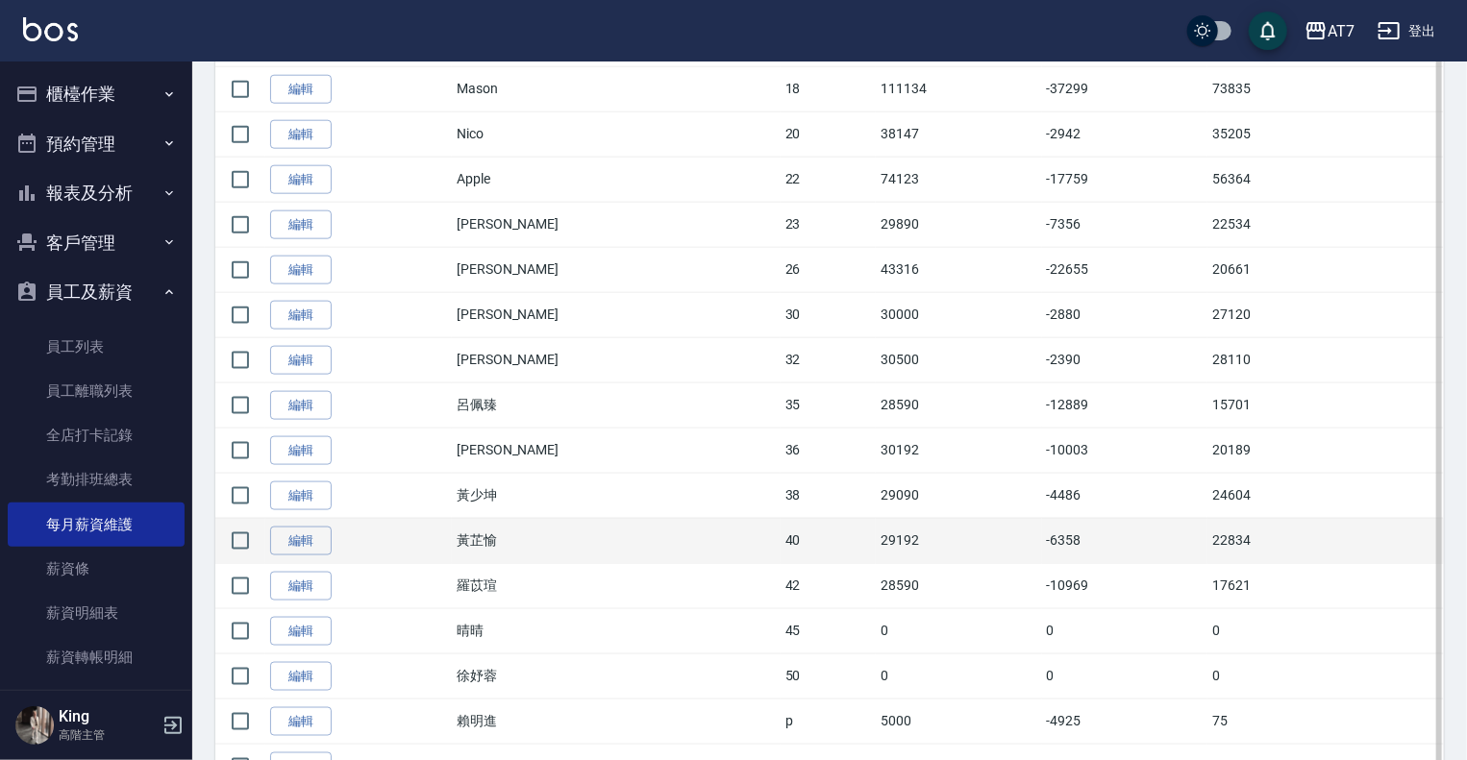
click at [1208, 536] on td "22834" at bounding box center [1326, 540] width 237 height 45
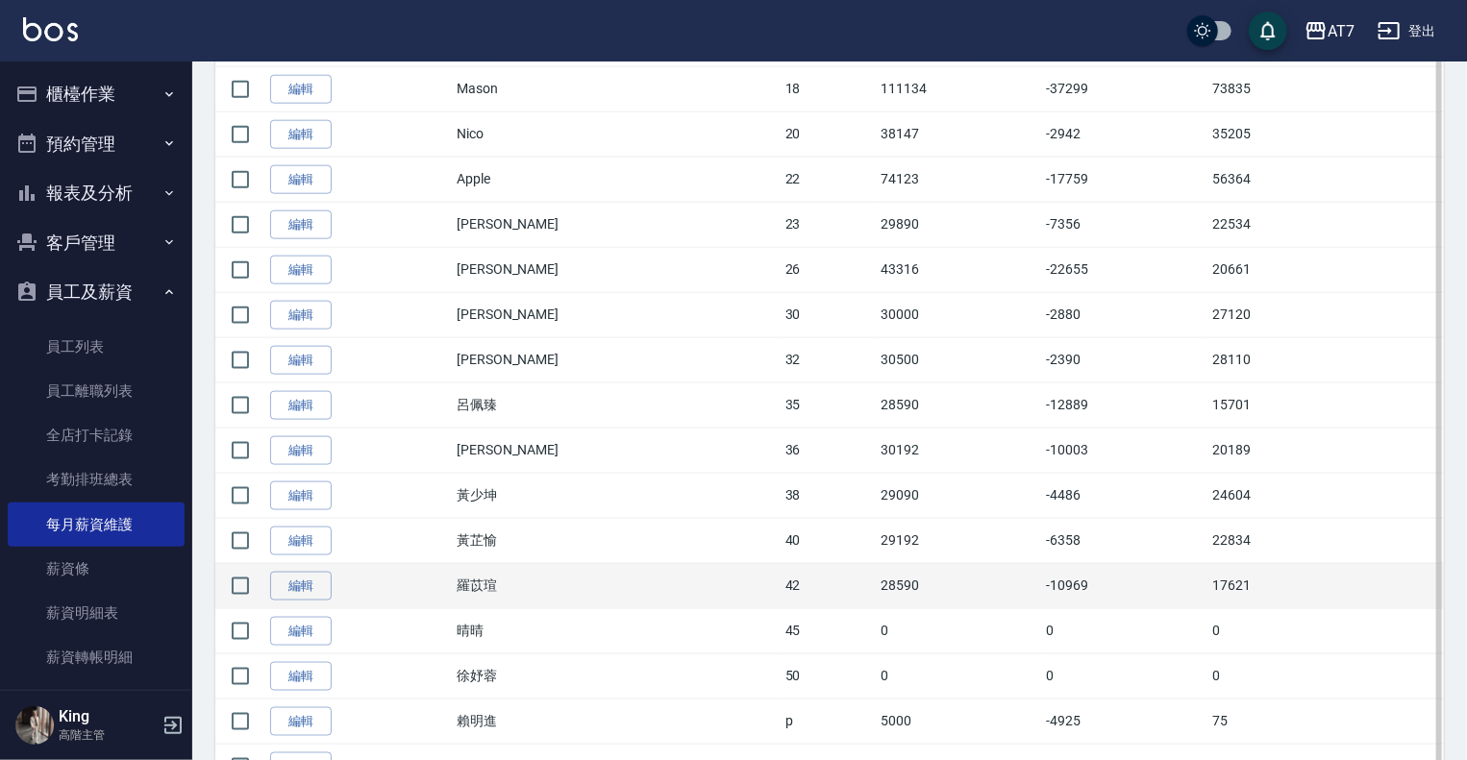
click at [1208, 577] on td "17621" at bounding box center [1326, 585] width 237 height 45
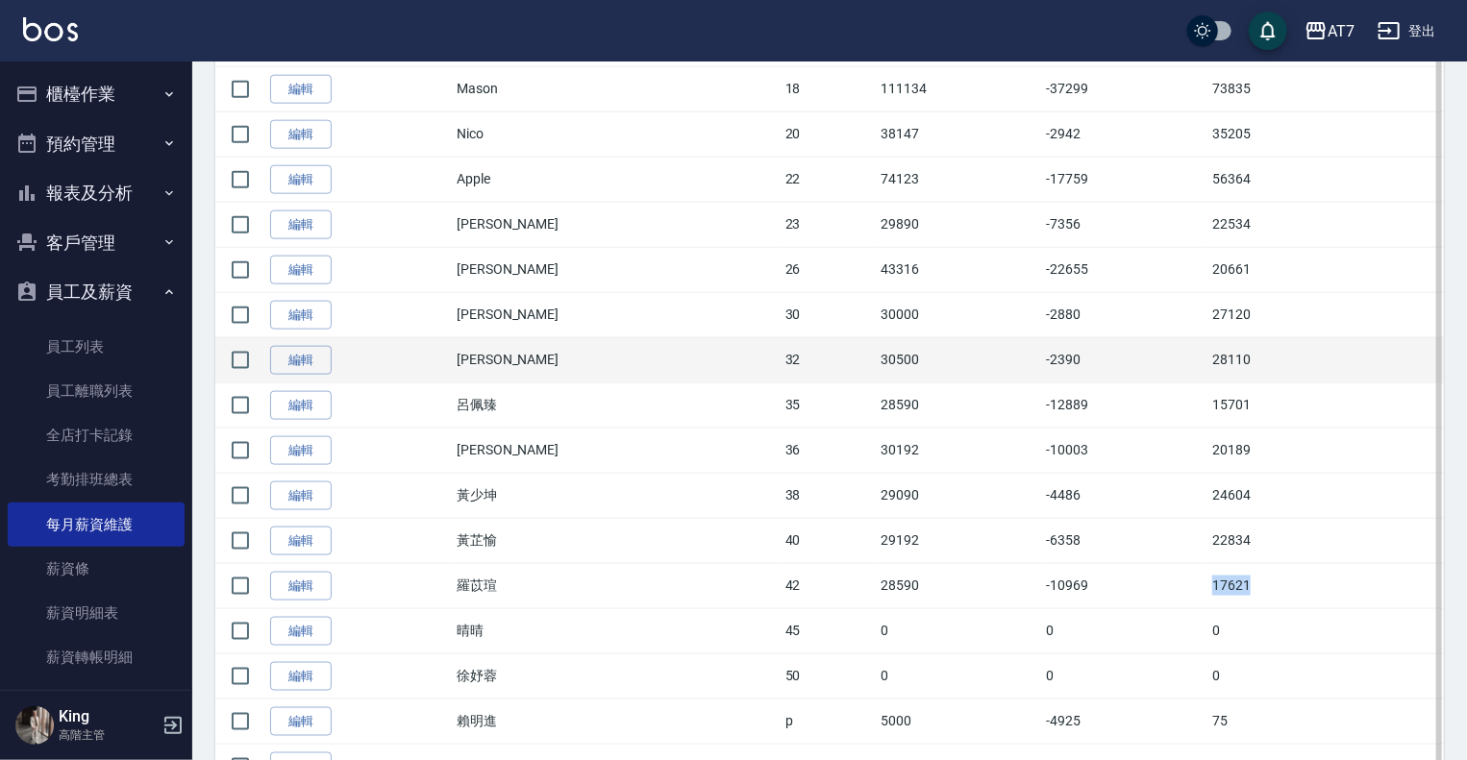
scroll to position [1233, 0]
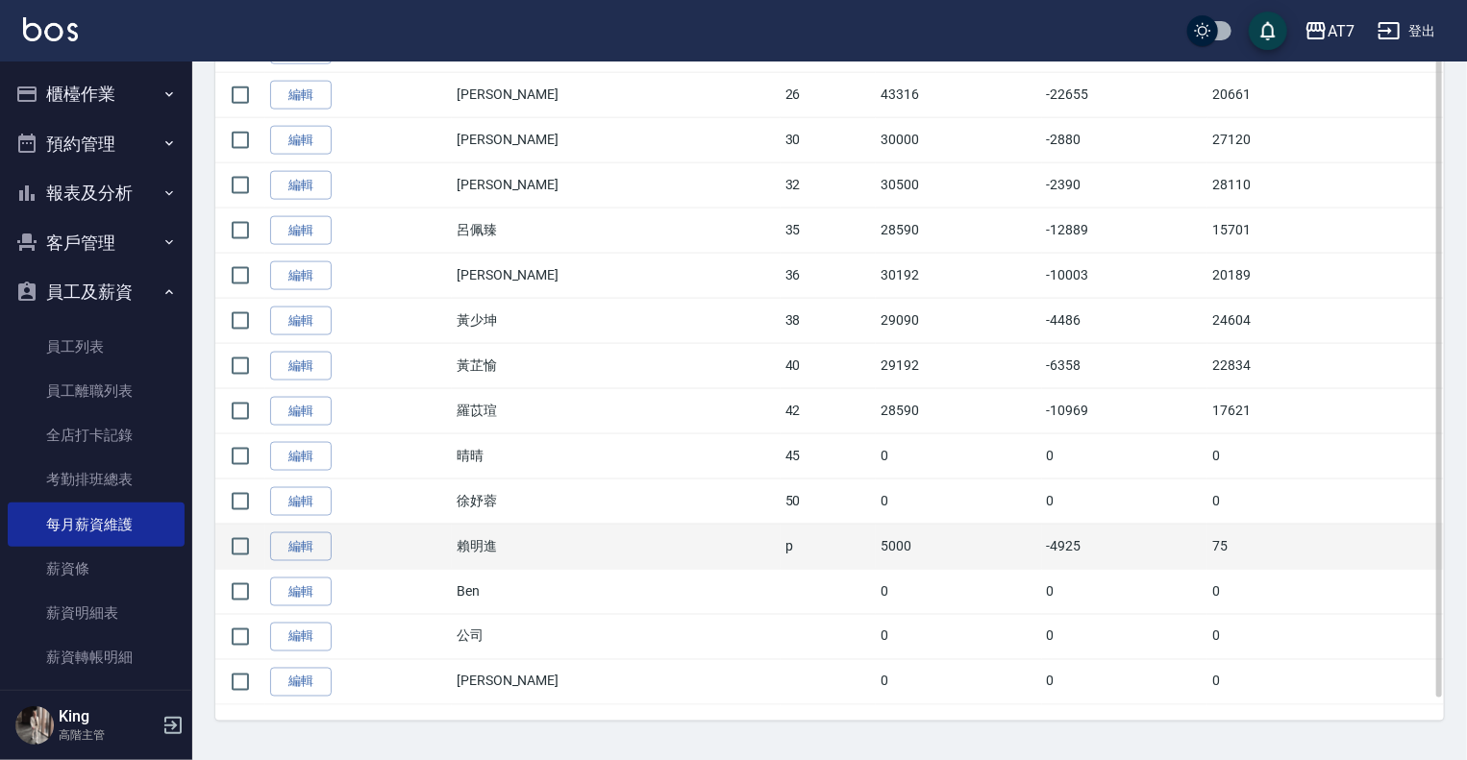
click at [1208, 541] on td "75" at bounding box center [1326, 546] width 237 height 45
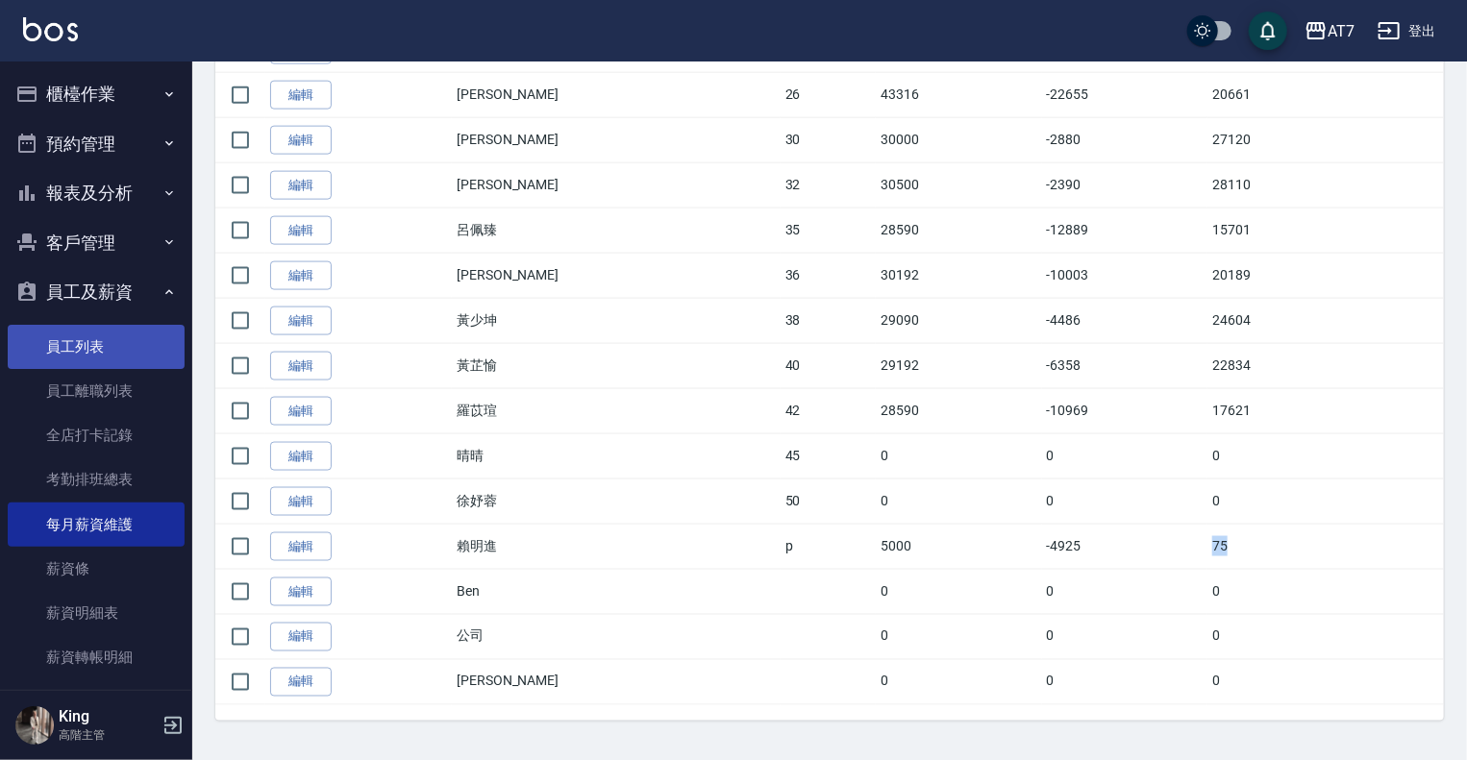
click at [137, 354] on link "員工列表" at bounding box center [96, 347] width 177 height 44
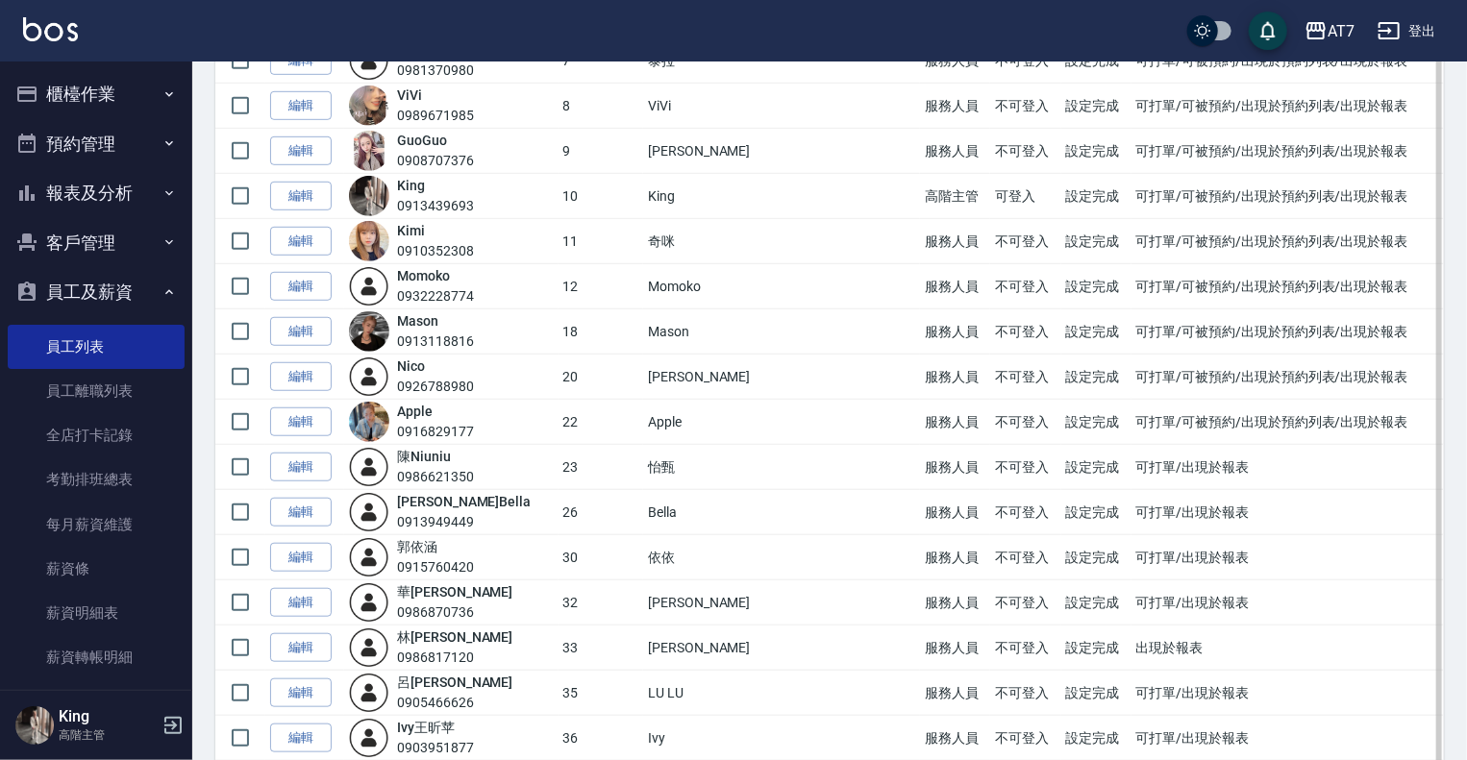
scroll to position [577, 0]
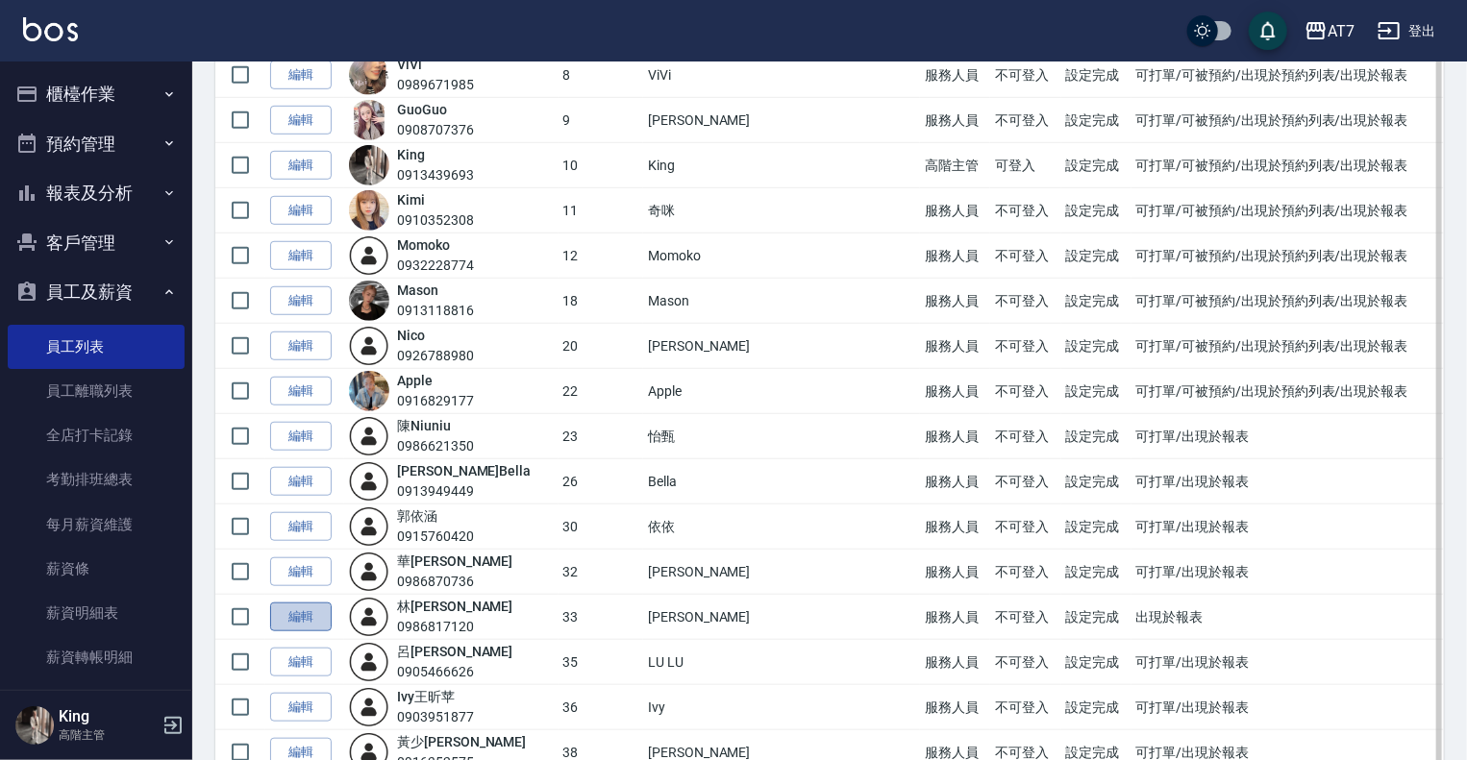
click at [318, 608] on link "編輯" at bounding box center [301, 618] width 62 height 30
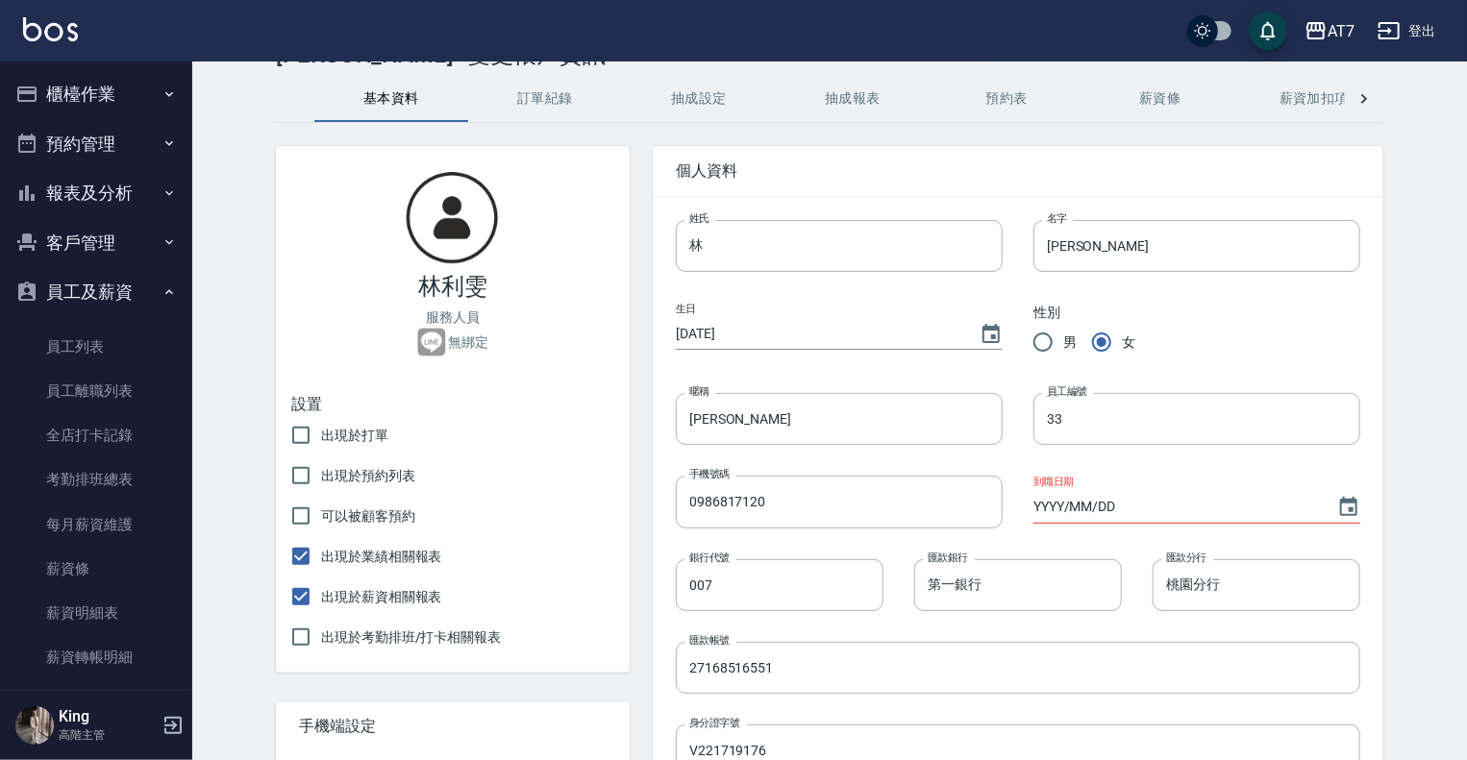
scroll to position [96, 0]
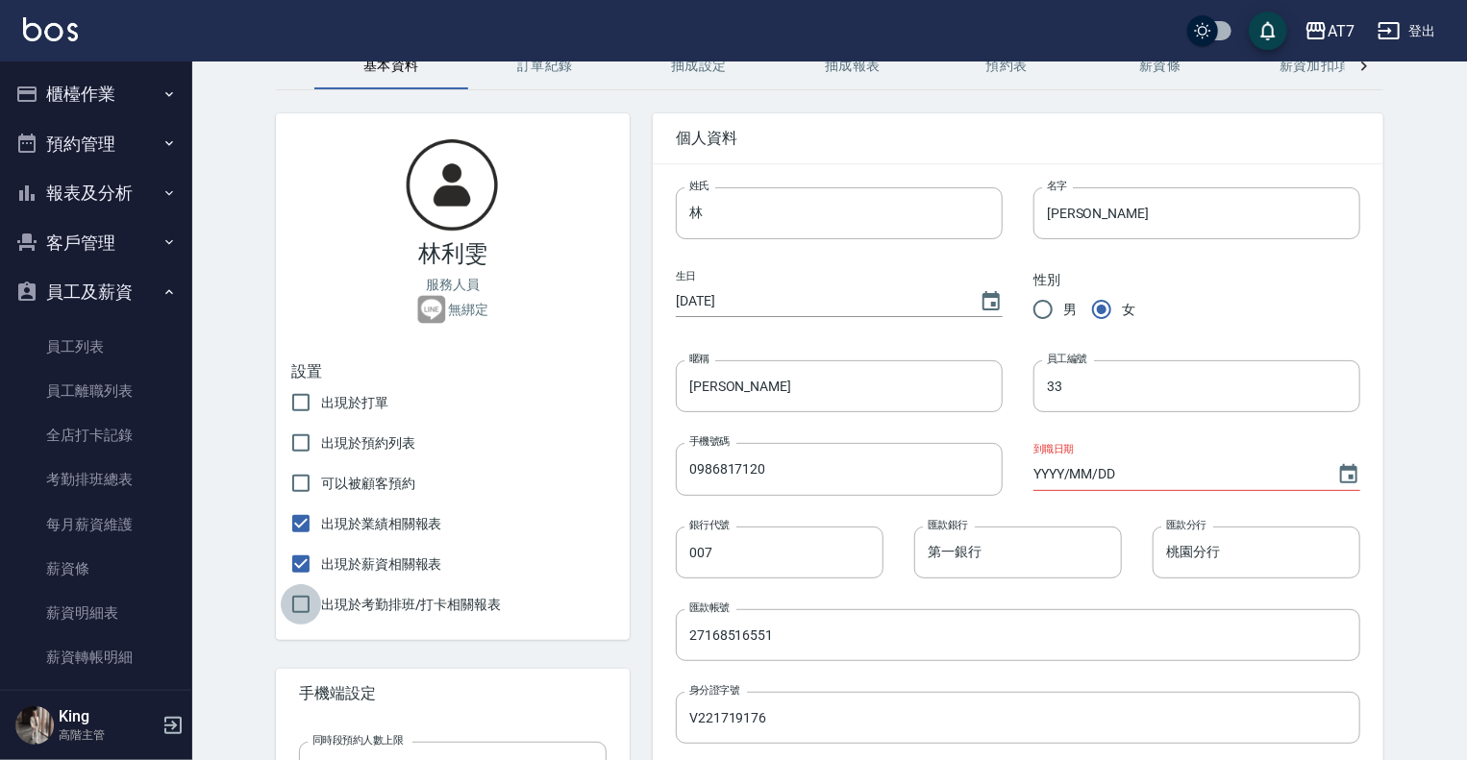
click at [302, 607] on input "出現於考勤排班/打卡相關報表" at bounding box center [301, 605] width 40 height 40
checkbox input "true"
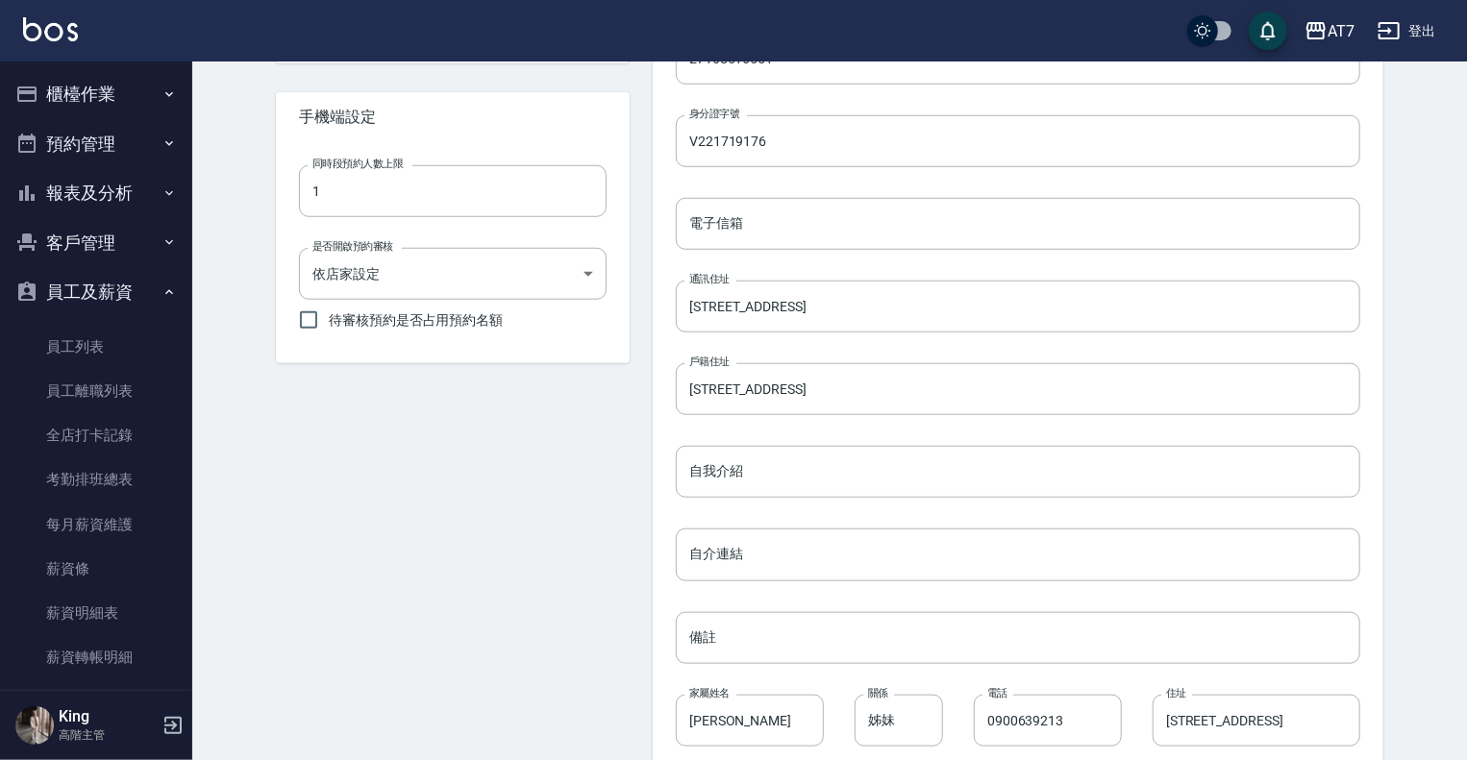
scroll to position [385, 0]
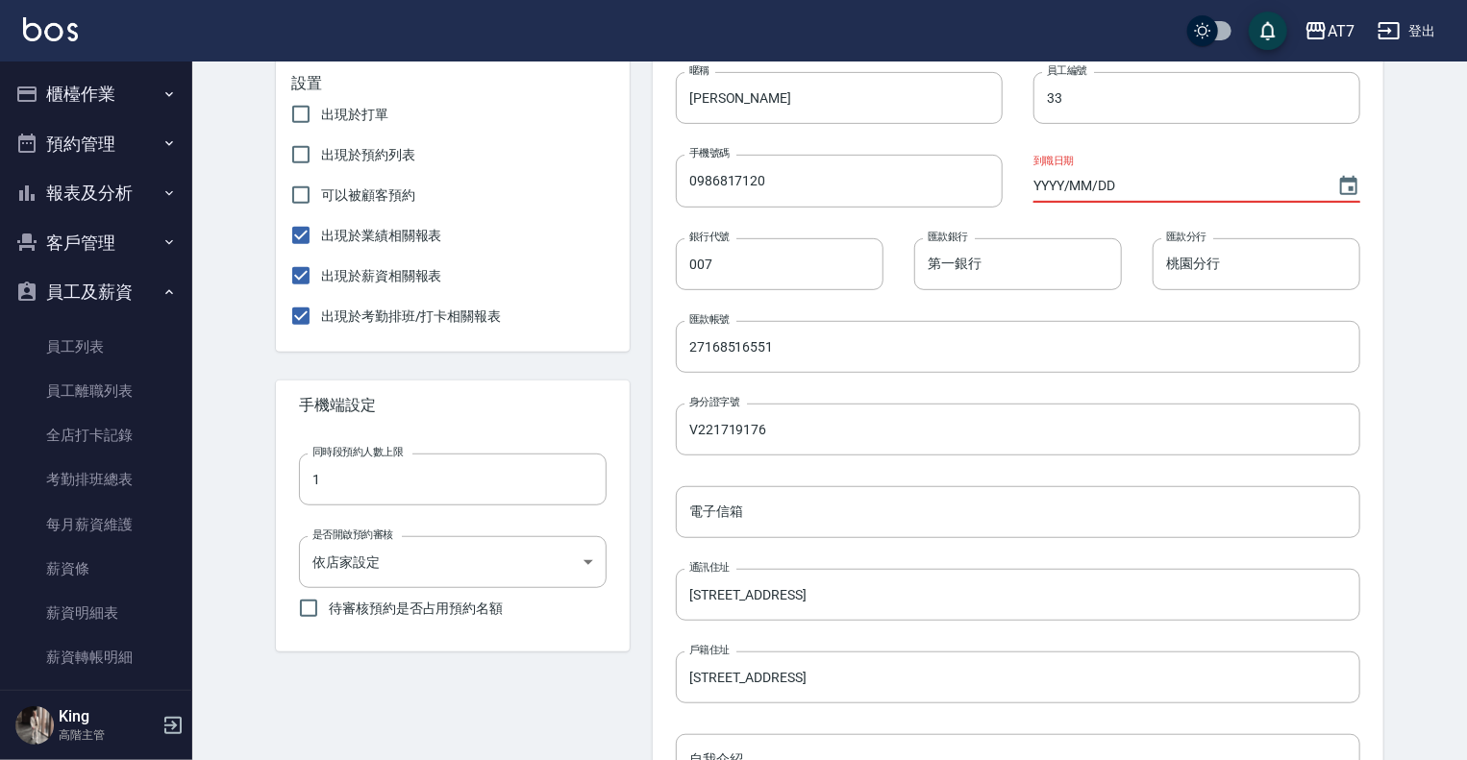
click at [1108, 196] on input "YYYY/MM/DD" at bounding box center [1176, 186] width 285 height 32
click at [1122, 168] on div "到職日期 YYYY/MM/DD" at bounding box center [1197, 178] width 327 height 47
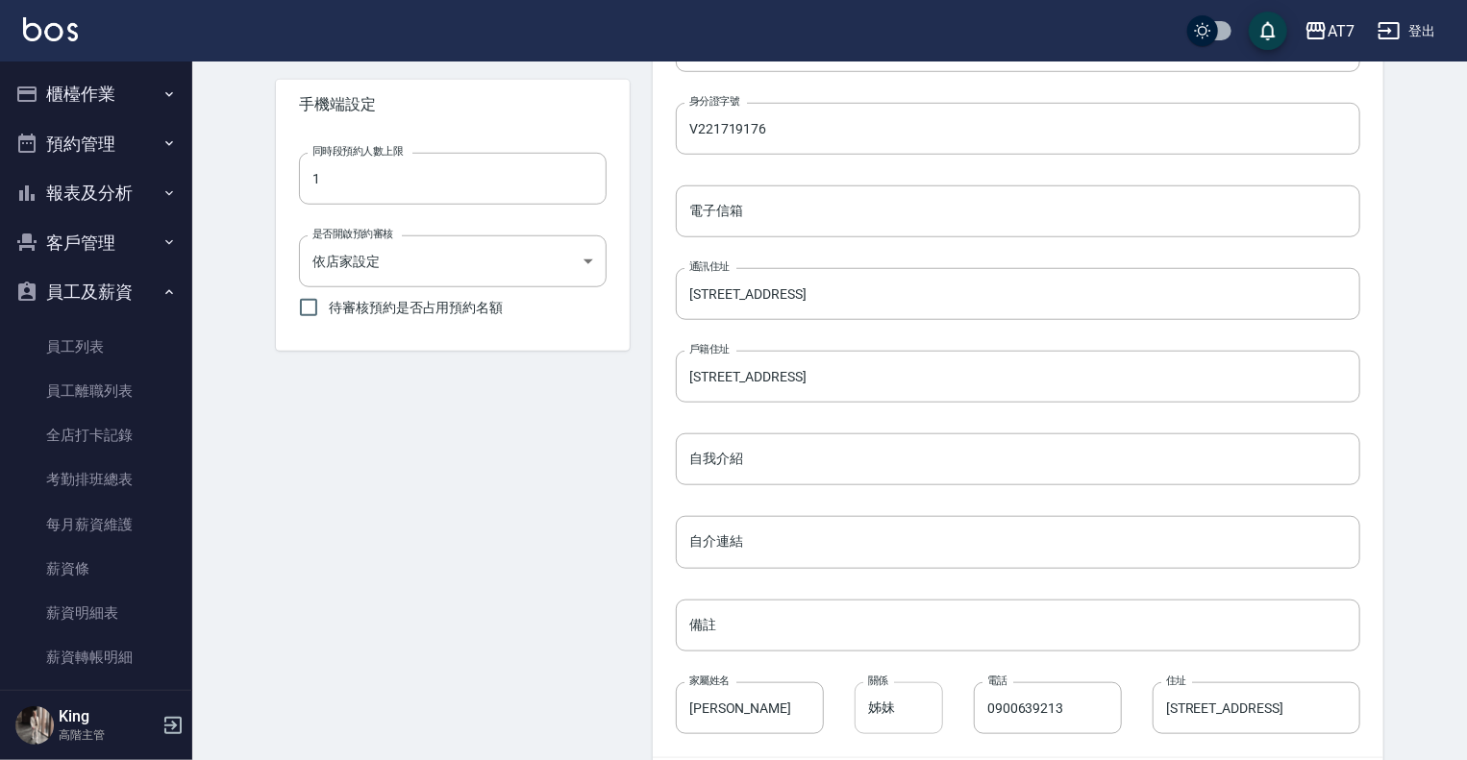
scroll to position [769, 0]
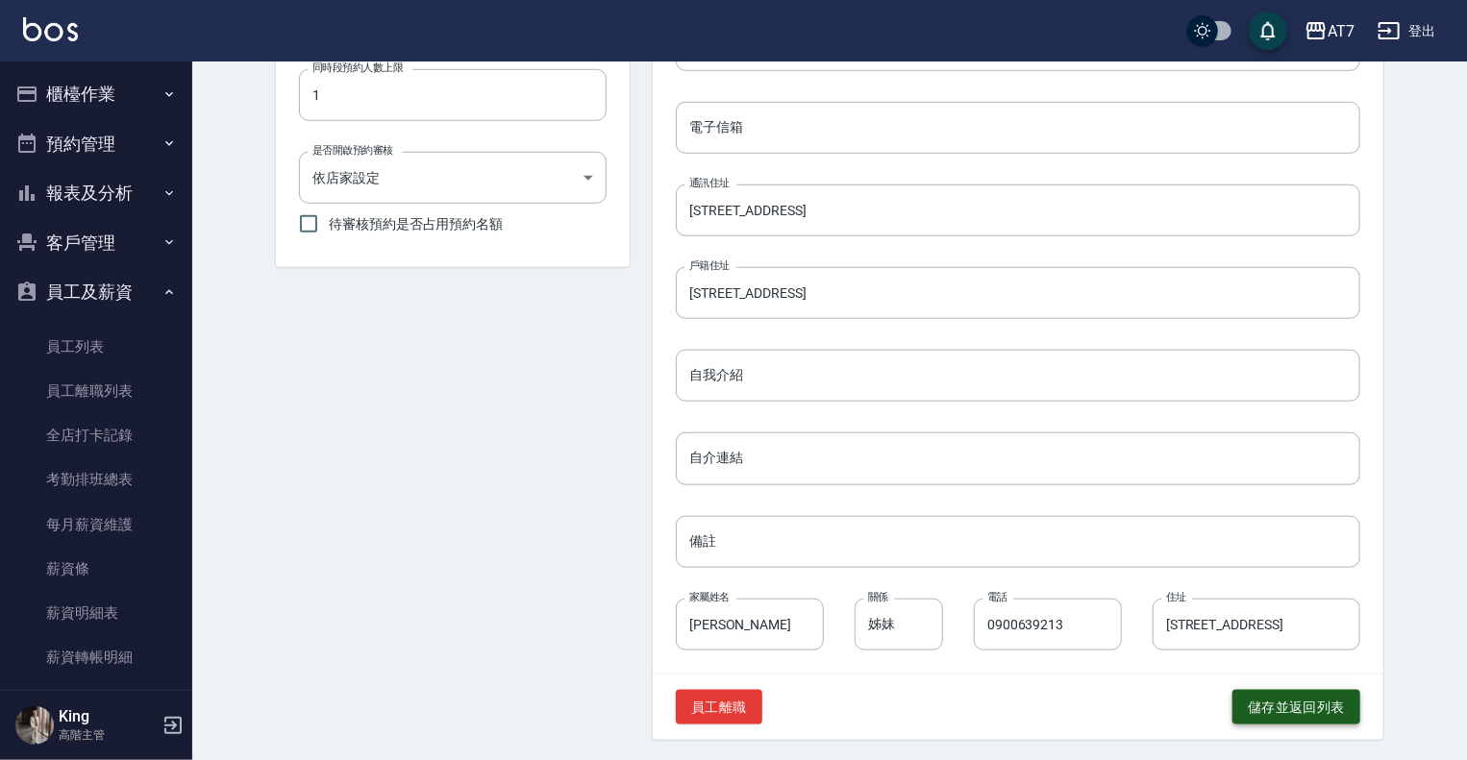
click at [1331, 703] on button "儲存並返回列表" at bounding box center [1297, 708] width 128 height 36
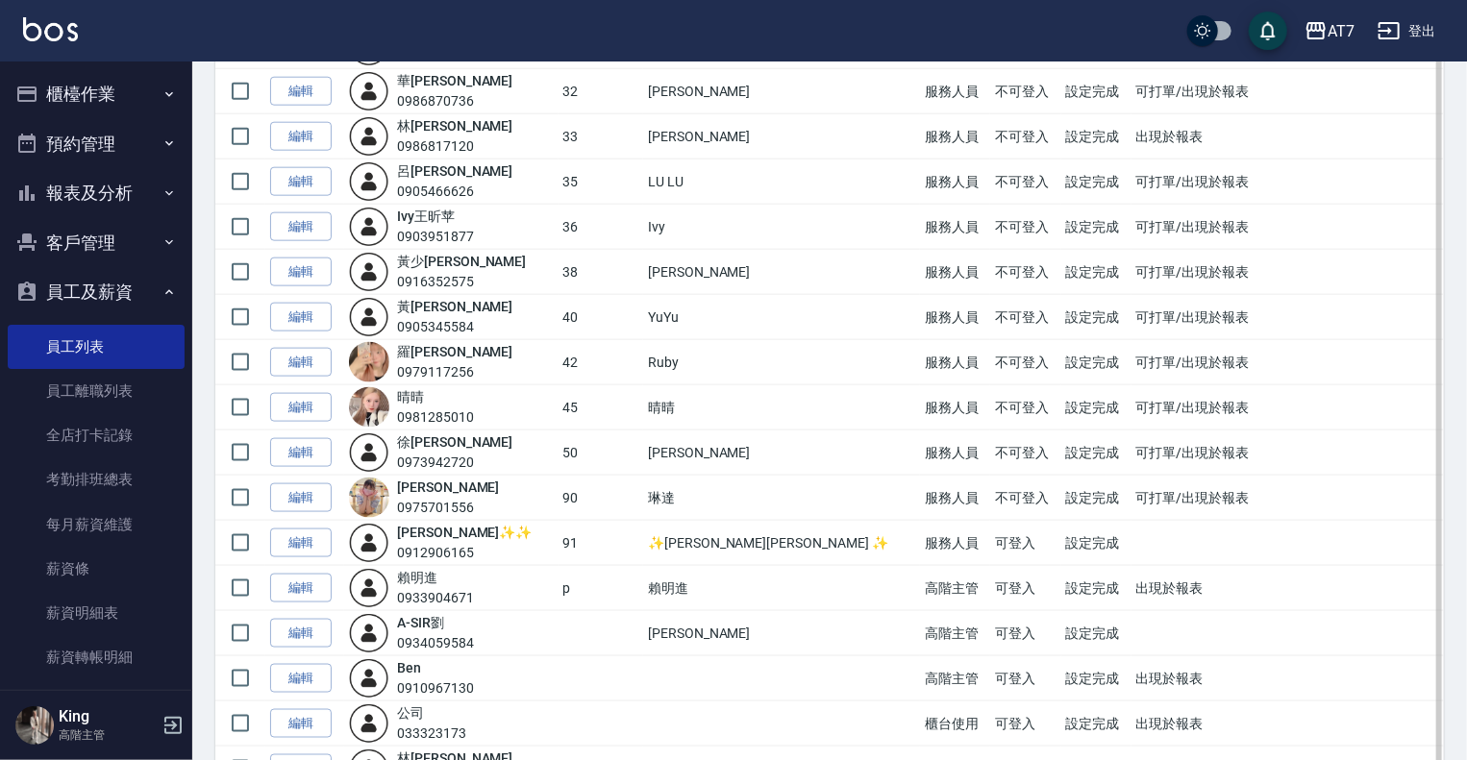
scroll to position [1154, 0]
